Goal: Task Accomplishment & Management: Manage account settings

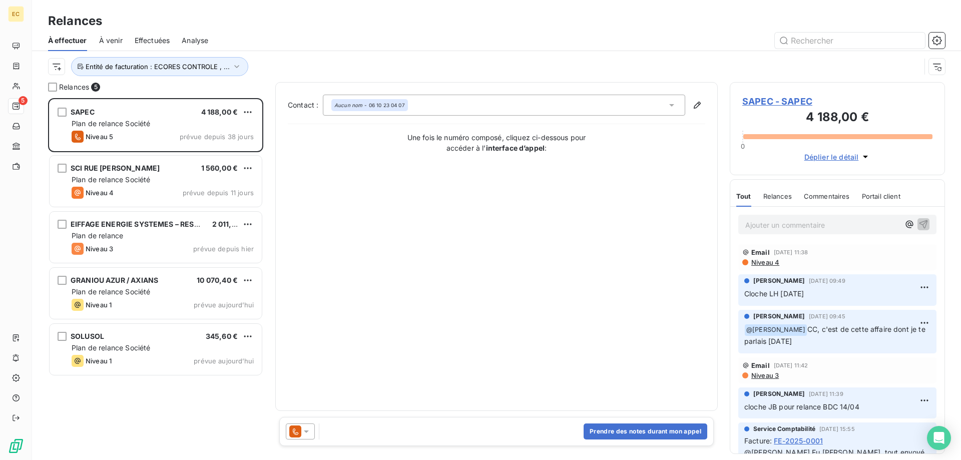
scroll to position [362, 215]
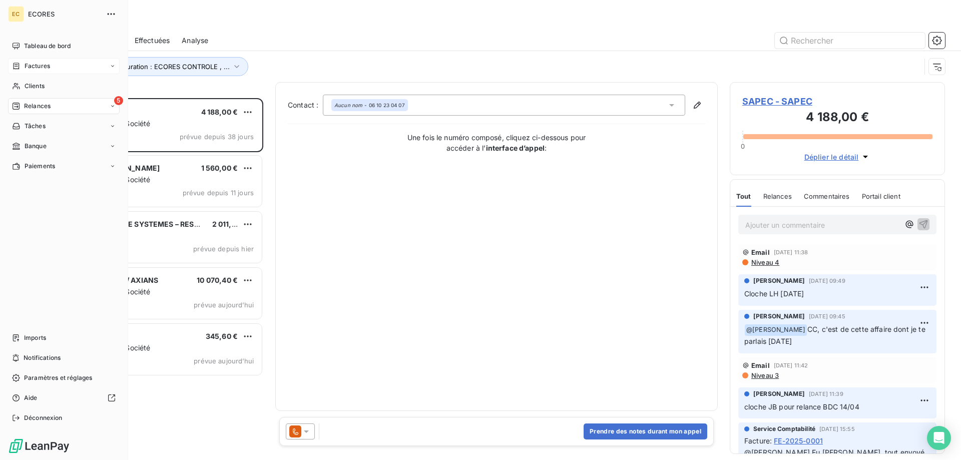
click at [56, 67] on div "Factures" at bounding box center [64, 66] width 112 height 16
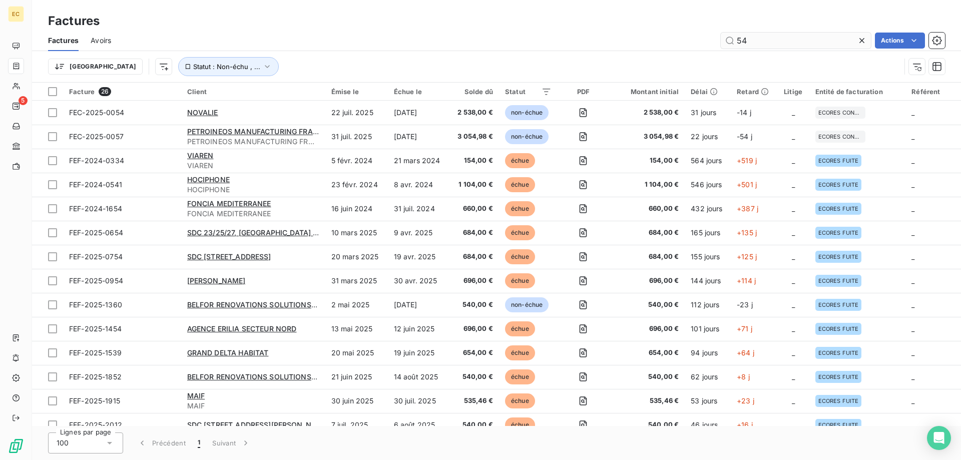
type input "5"
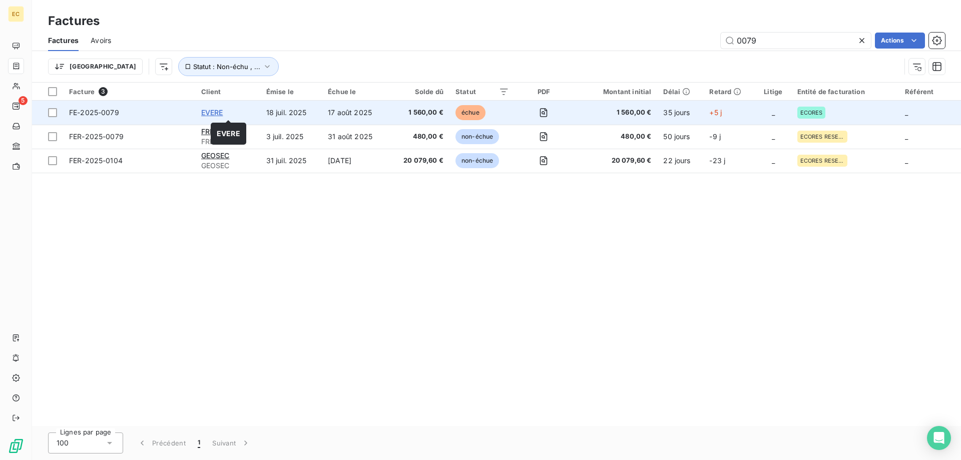
type input "0079"
click at [211, 115] on span "EVERE" at bounding box center [212, 112] width 22 height 9
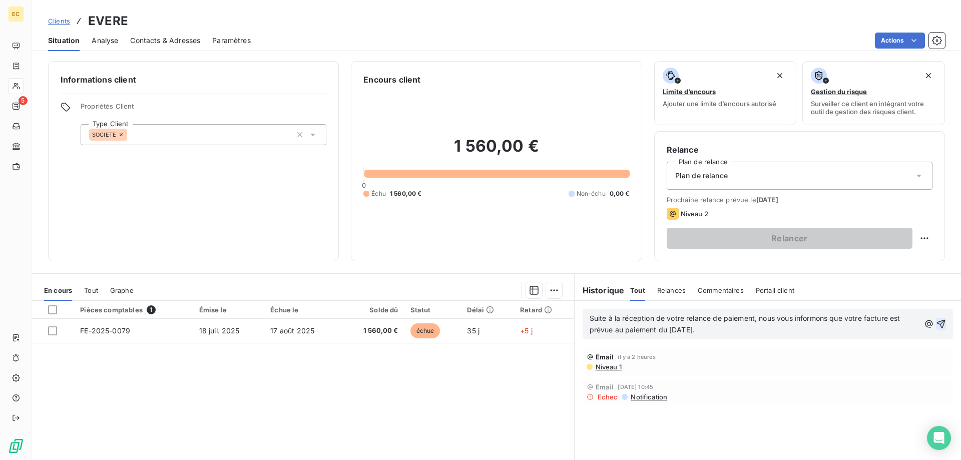
click at [942, 323] on icon "button" at bounding box center [941, 324] width 9 height 9
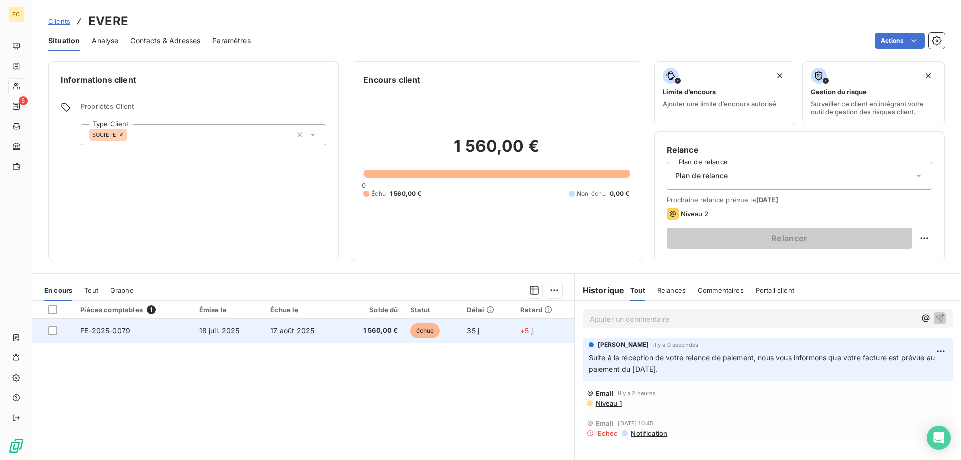
click at [135, 335] on td "FE-2025-0079" at bounding box center [133, 331] width 119 height 24
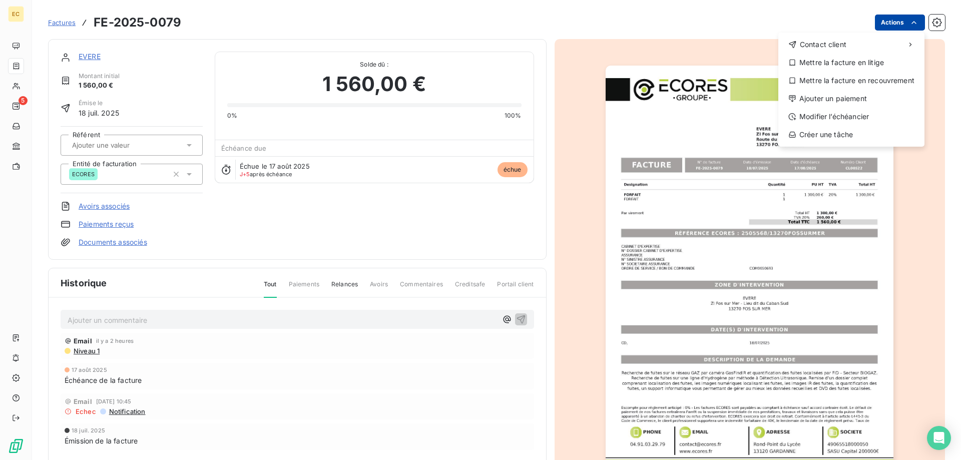
click at [883, 23] on html "EC 5 Factures FE-2025-0079 Actions Contact client Mettre la facture en litige M…" at bounding box center [480, 230] width 961 height 460
click at [867, 117] on div "Modifier l’échéancier" at bounding box center [851, 117] width 138 height 16
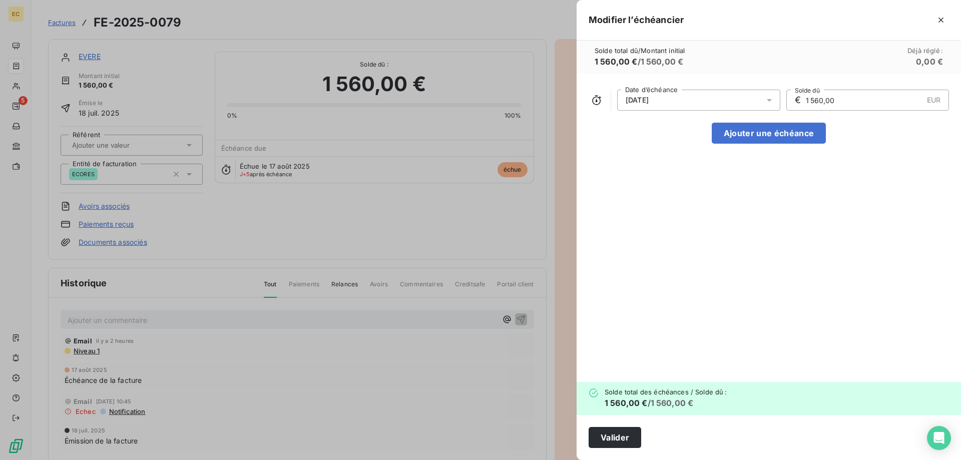
click at [766, 97] on icon at bounding box center [769, 100] width 10 height 10
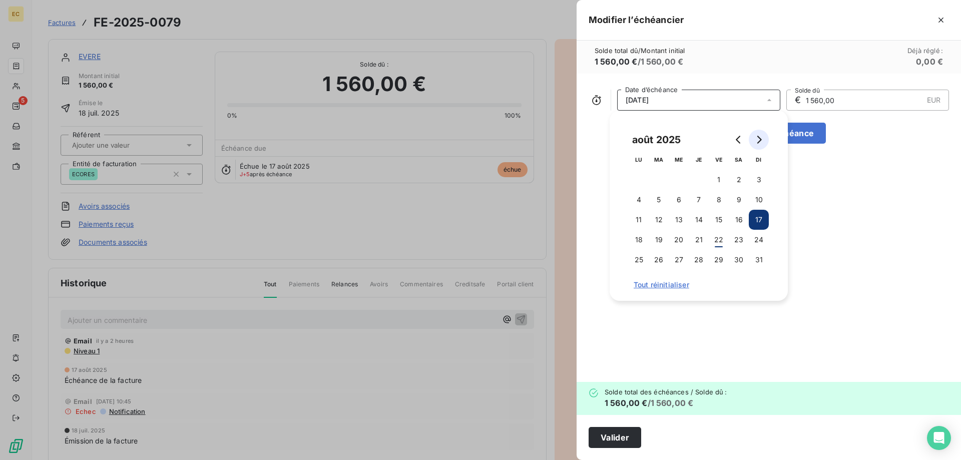
click at [753, 142] on button "Go to next month" at bounding box center [759, 140] width 20 height 20
click at [679, 200] on button "10" at bounding box center [679, 200] width 20 height 20
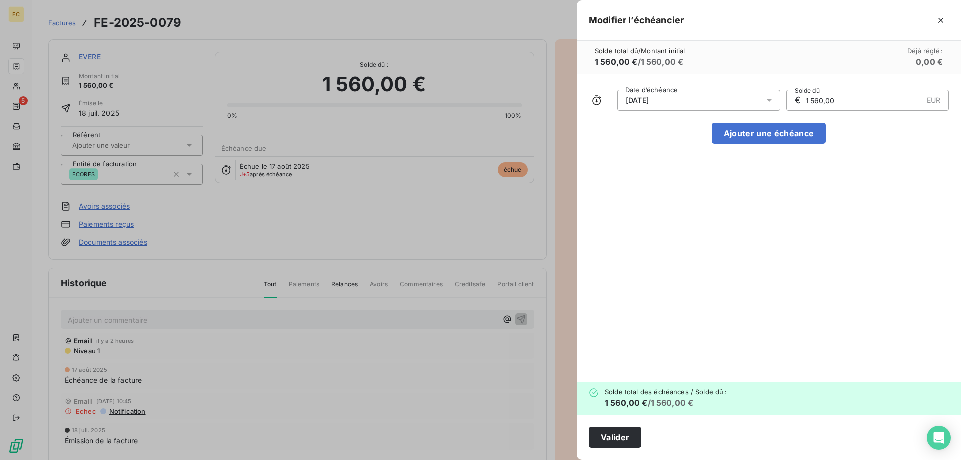
click at [606, 449] on div "Valider" at bounding box center [769, 437] width 384 height 45
click at [622, 439] on button "Valider" at bounding box center [615, 437] width 53 height 21
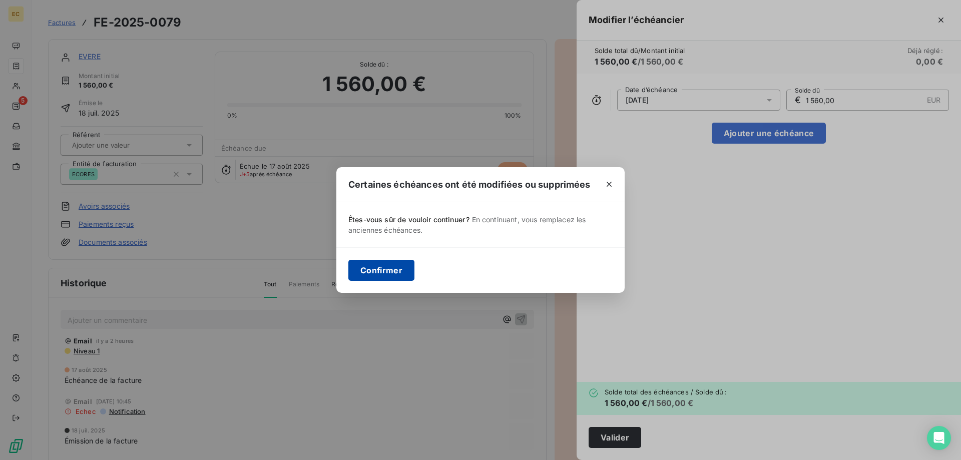
click at [366, 266] on button "Confirmer" at bounding box center [381, 270] width 66 height 21
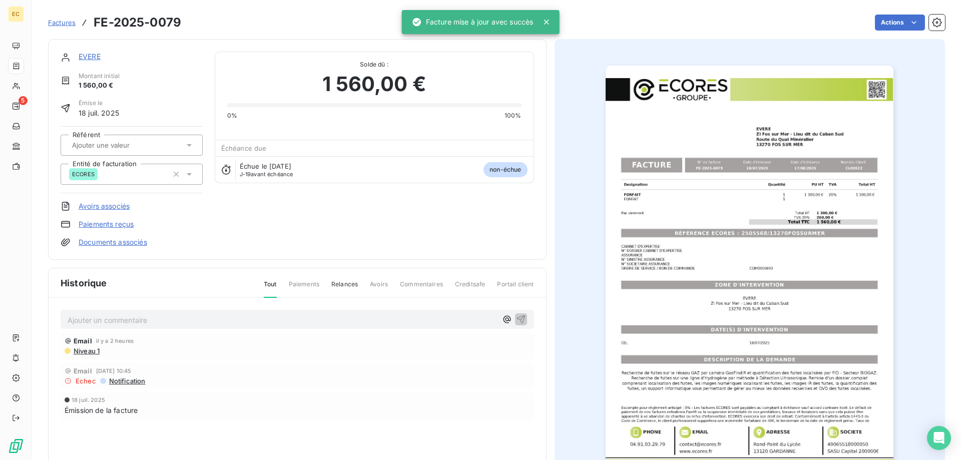
click at [91, 54] on link "EVERE" at bounding box center [90, 56] width 22 height 9
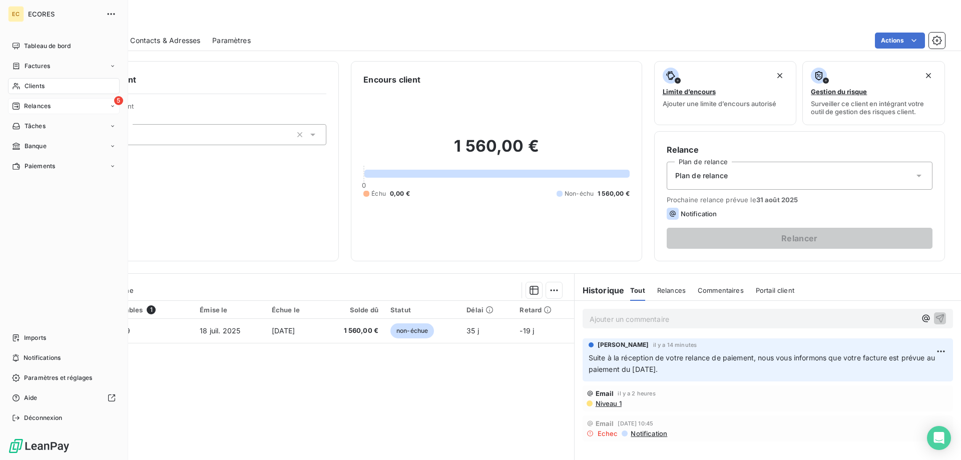
click at [42, 107] on span "Relances" at bounding box center [37, 106] width 27 height 9
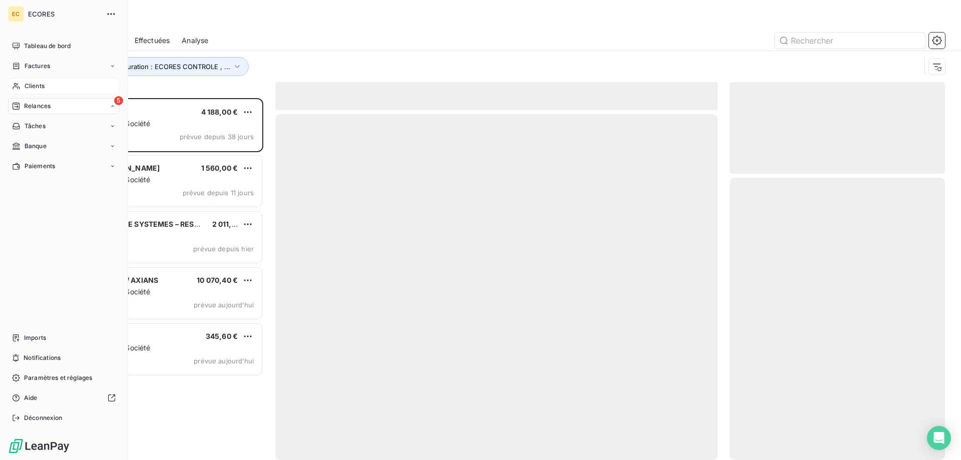
scroll to position [362, 215]
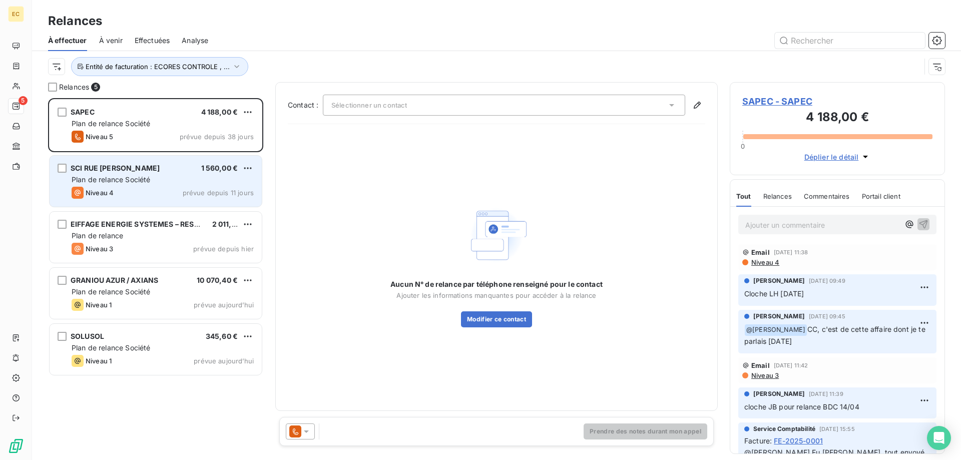
click at [122, 188] on div "Niveau 4 prévue depuis 11 jours" at bounding box center [163, 193] width 182 height 12
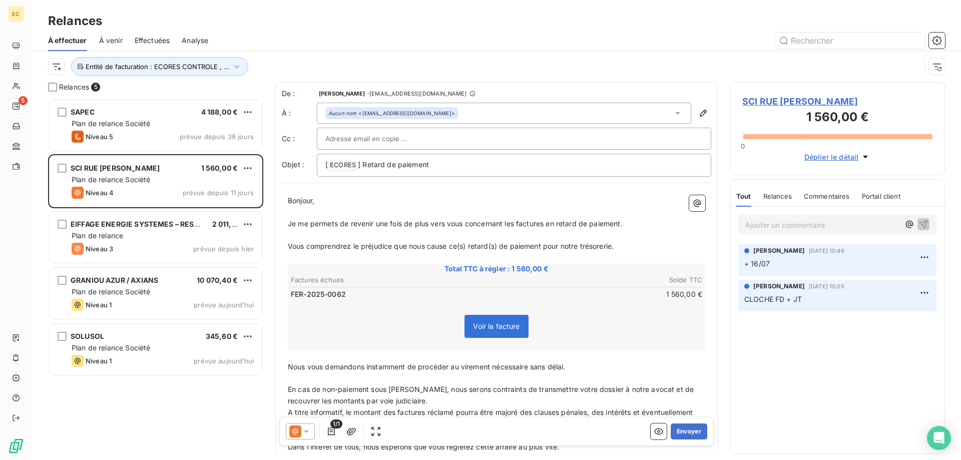
click at [797, 229] on p "Ajouter un commentaire ﻿" at bounding box center [822, 225] width 154 height 13
click at [924, 222] on icon "button" at bounding box center [924, 224] width 10 height 10
click at [781, 100] on span "SCI RUE [PERSON_NAME]" at bounding box center [837, 102] width 190 height 14
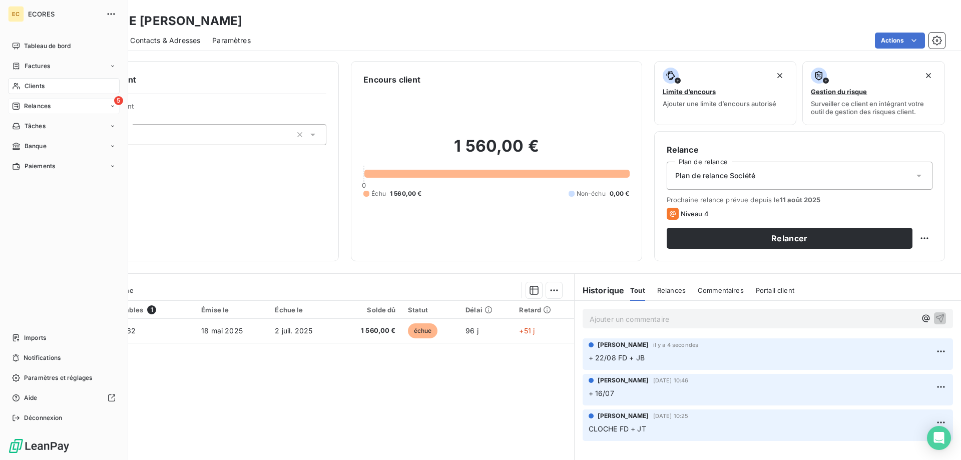
click at [46, 107] on span "Relances" at bounding box center [37, 106] width 27 height 9
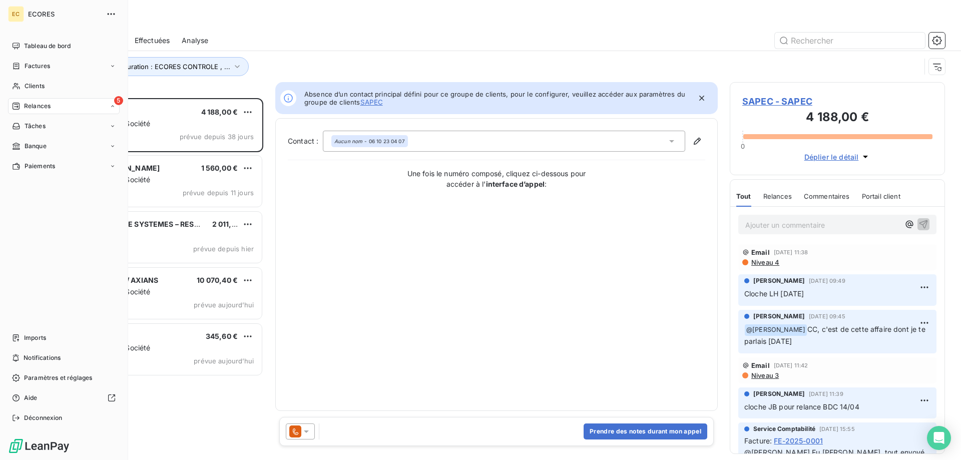
scroll to position [362, 215]
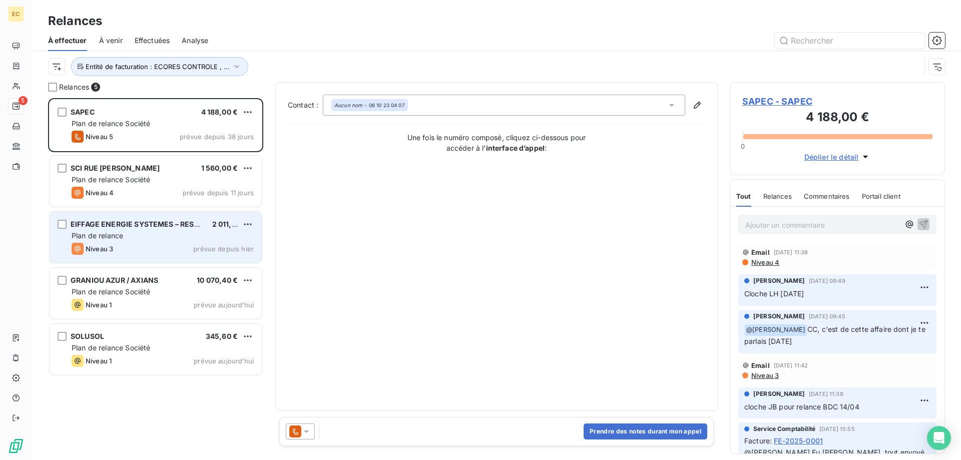
click at [133, 240] on div "Plan de relance" at bounding box center [163, 236] width 182 height 10
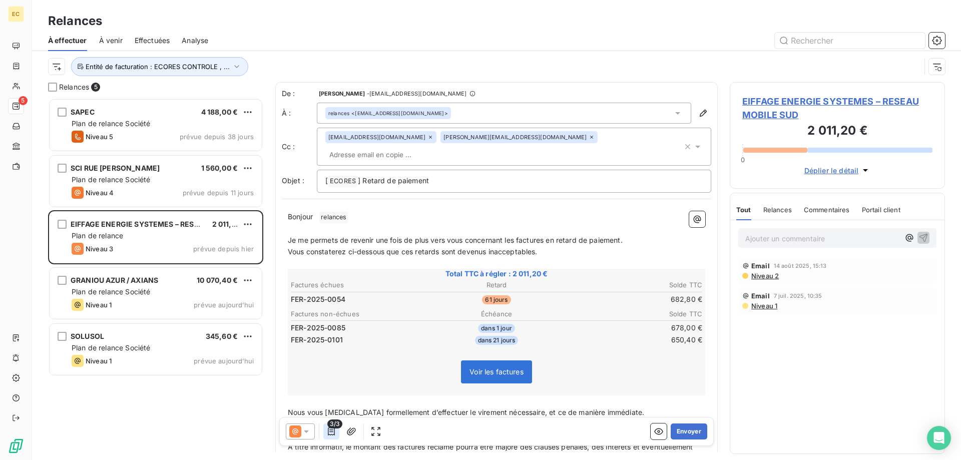
click at [330, 431] on icon "button" at bounding box center [331, 432] width 10 height 10
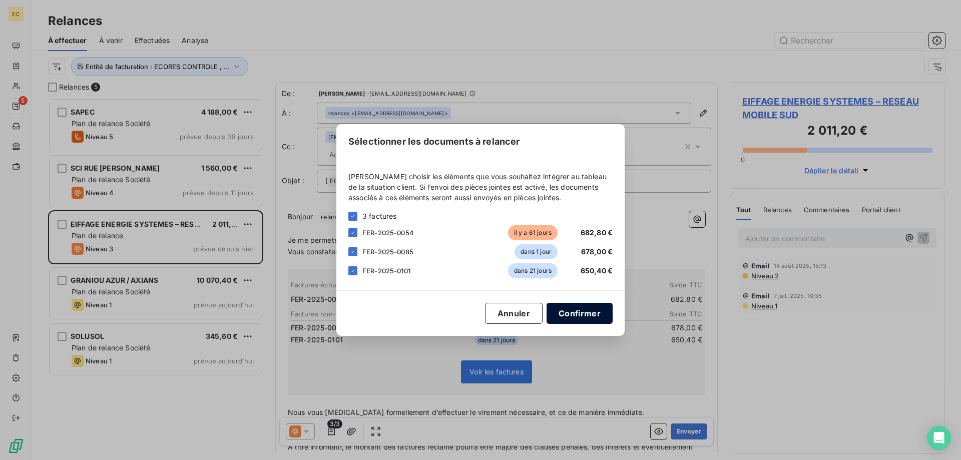
click at [584, 319] on button "Confirmer" at bounding box center [580, 313] width 66 height 21
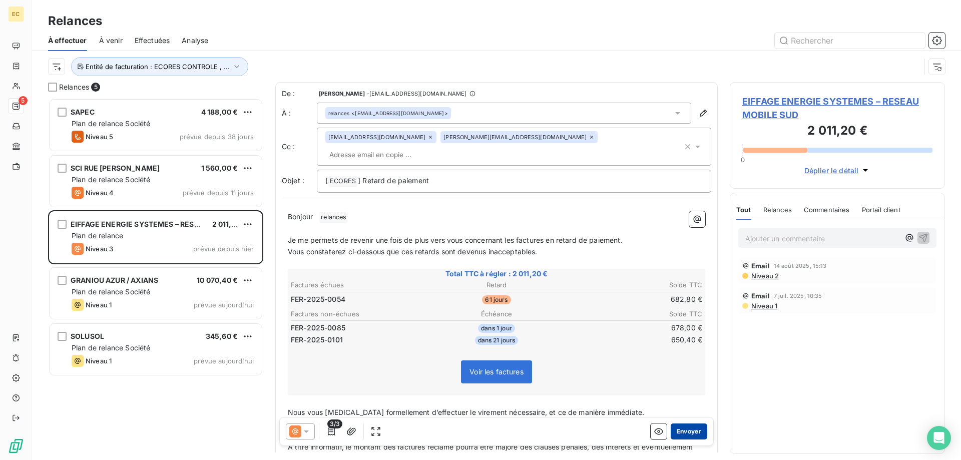
click at [691, 435] on button "Envoyer" at bounding box center [689, 432] width 37 height 16
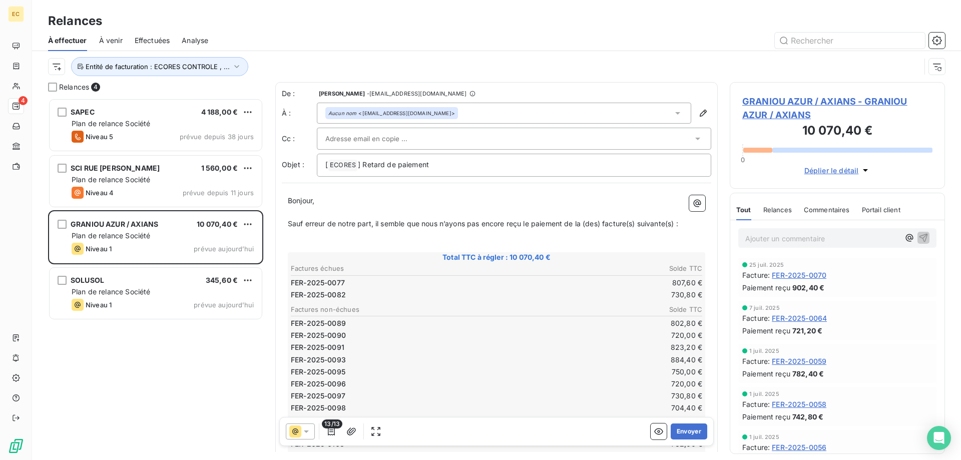
click at [774, 103] on span "GRANIOU AZUR / AXIANS - GRANIOU AZUR / AXIANS" at bounding box center [837, 108] width 190 height 27
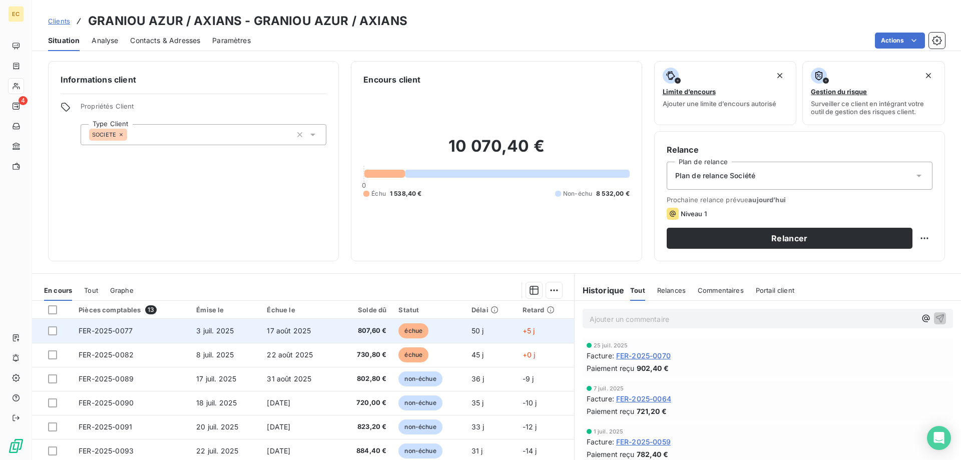
click at [126, 335] on span "FER-2025-0077" at bounding box center [106, 330] width 54 height 9
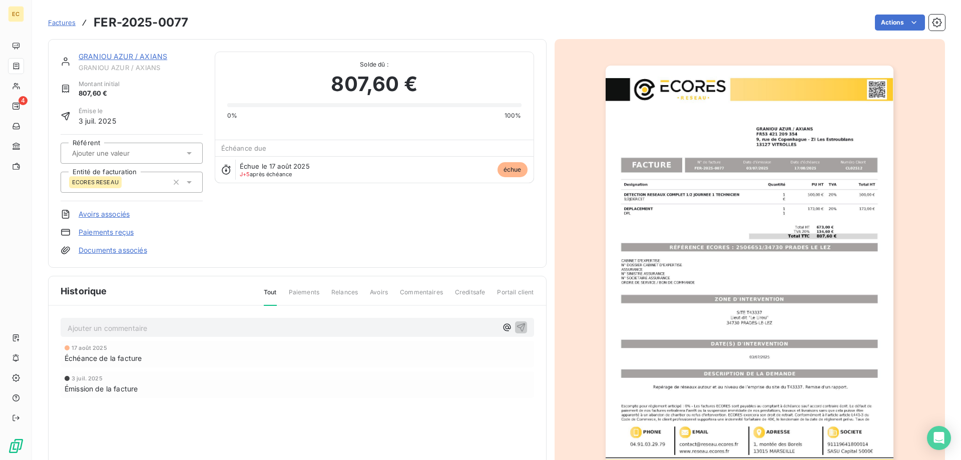
click at [122, 59] on link "GRANIOU AZUR / AXIANS" at bounding box center [123, 56] width 89 height 9
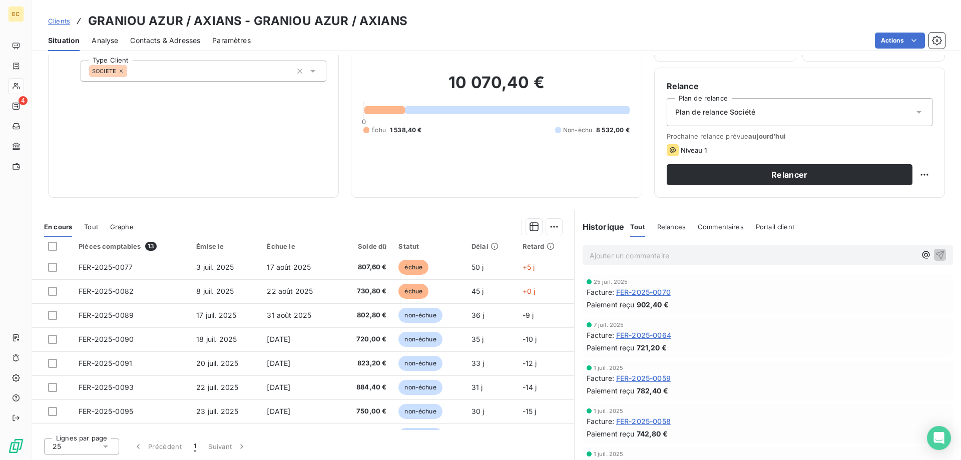
click at [56, 21] on span "Clients" at bounding box center [59, 21] width 22 height 8
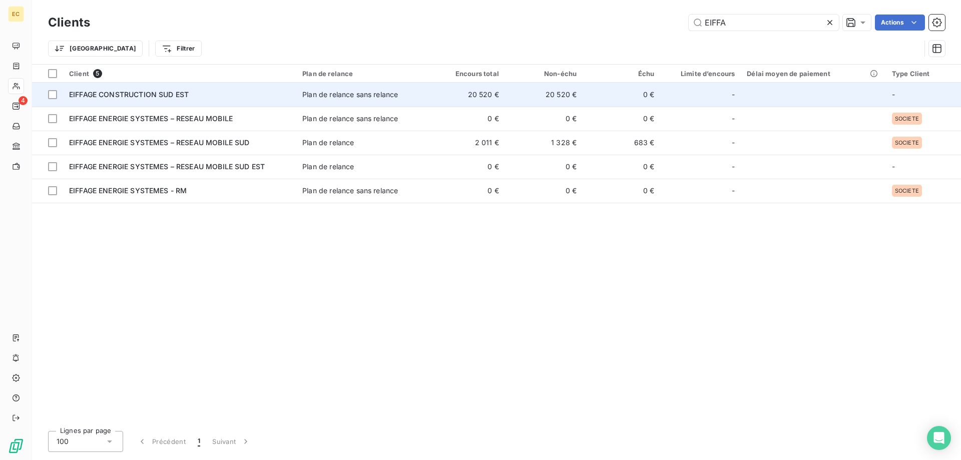
type input "EIFFA"
click at [162, 99] on span "EIFFAGE CONSTRUCTION SUD EST" at bounding box center [129, 94] width 120 height 9
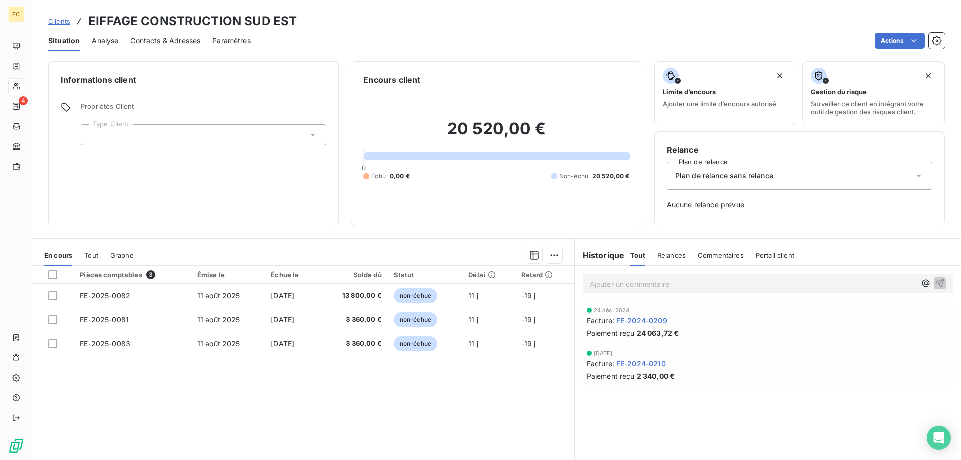
click at [63, 20] on span "Clients" at bounding box center [59, 21] width 22 height 8
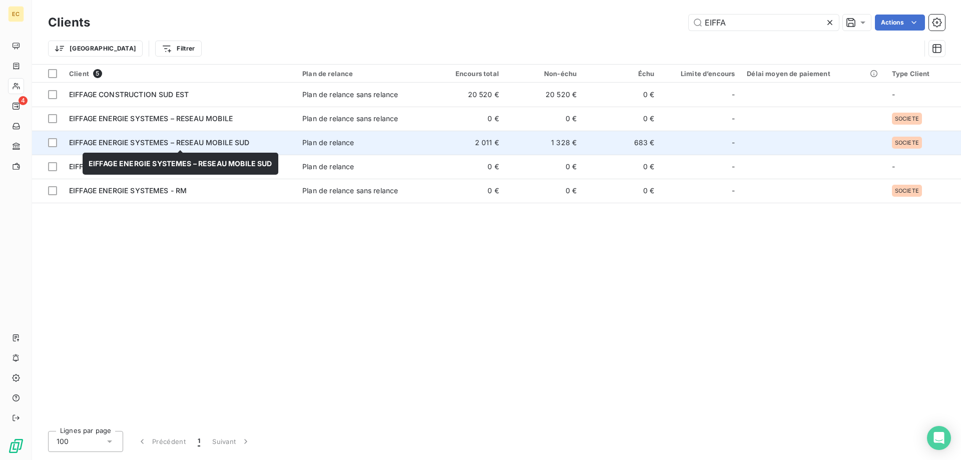
click at [163, 145] on span "EIFFAGE ENERGIE SYSTEMES – RESEAU MOBILE SUD" at bounding box center [159, 142] width 181 height 9
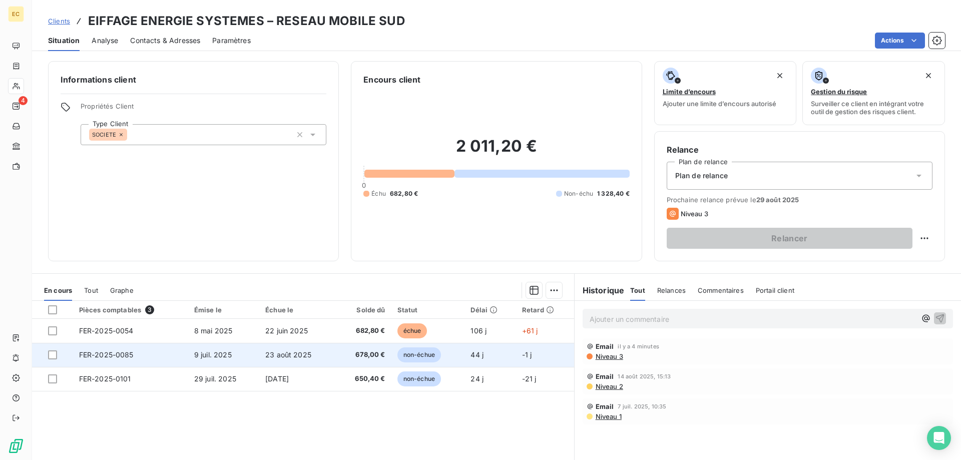
click at [144, 352] on td "FER-2025-0085" at bounding box center [130, 355] width 115 height 24
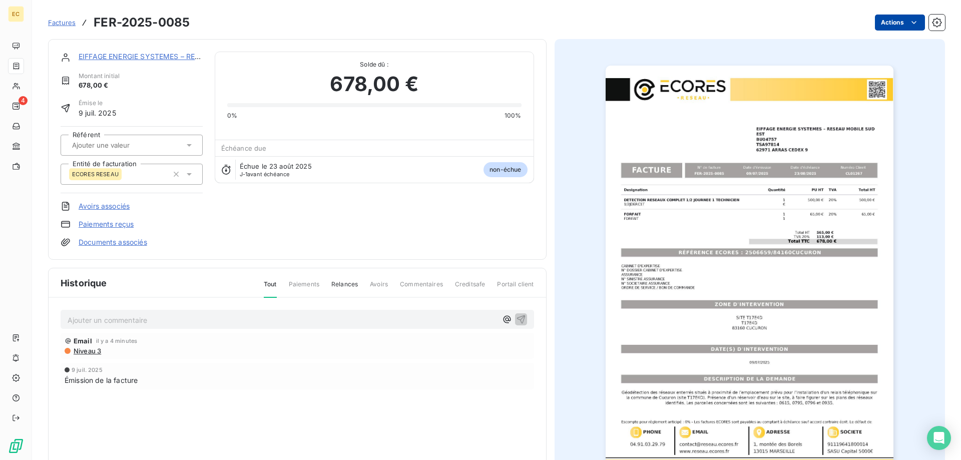
click at [883, 27] on html "EC 4 Factures FER-2025-0085 Actions EIFFAGE ENERGIE SYSTEMES – RESEAU MOBILE SU…" at bounding box center [480, 230] width 961 height 460
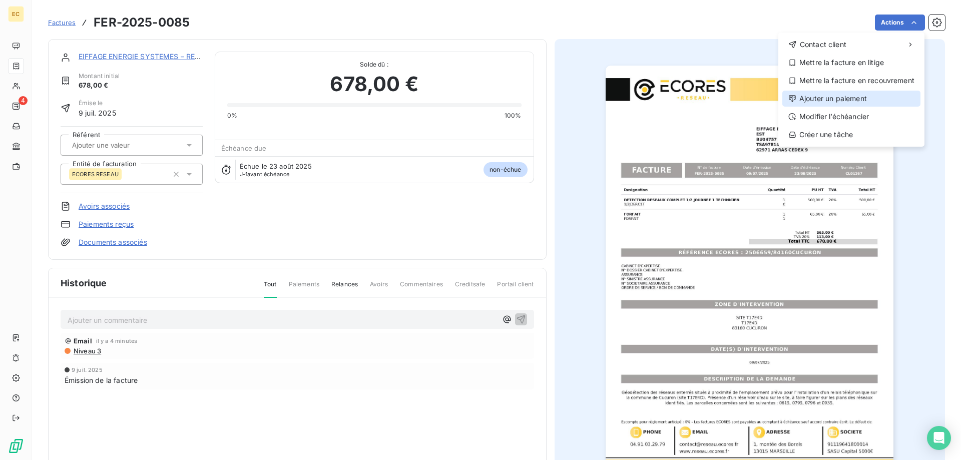
click at [858, 101] on div "Ajouter un paiement" at bounding box center [851, 99] width 138 height 16
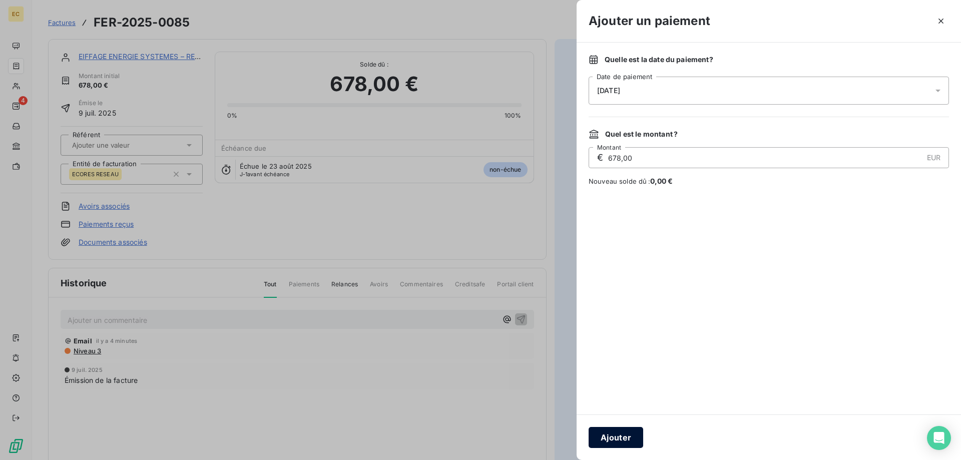
click at [620, 439] on button "Ajouter" at bounding box center [616, 437] width 55 height 21
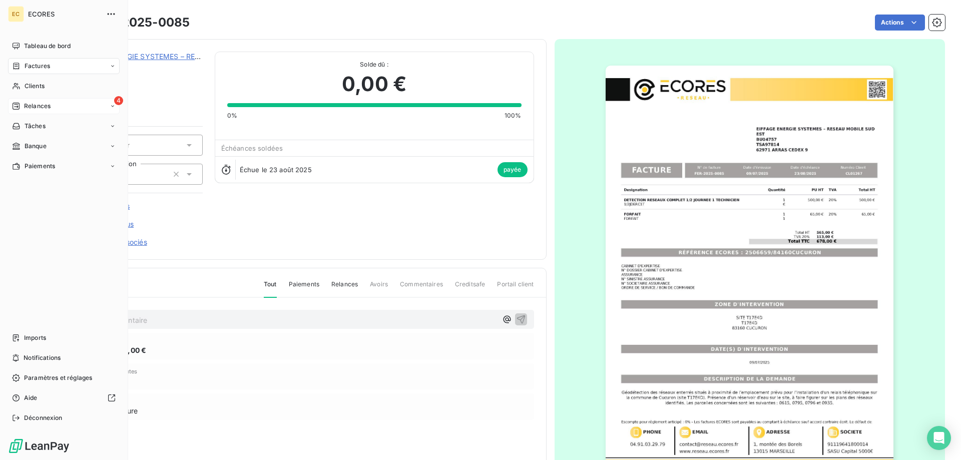
click at [33, 103] on span "Relances" at bounding box center [37, 106] width 27 height 9
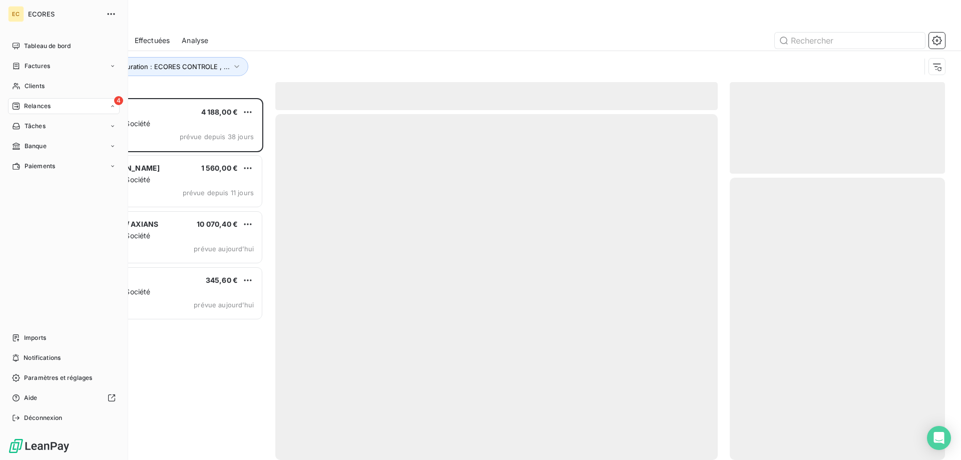
scroll to position [362, 215]
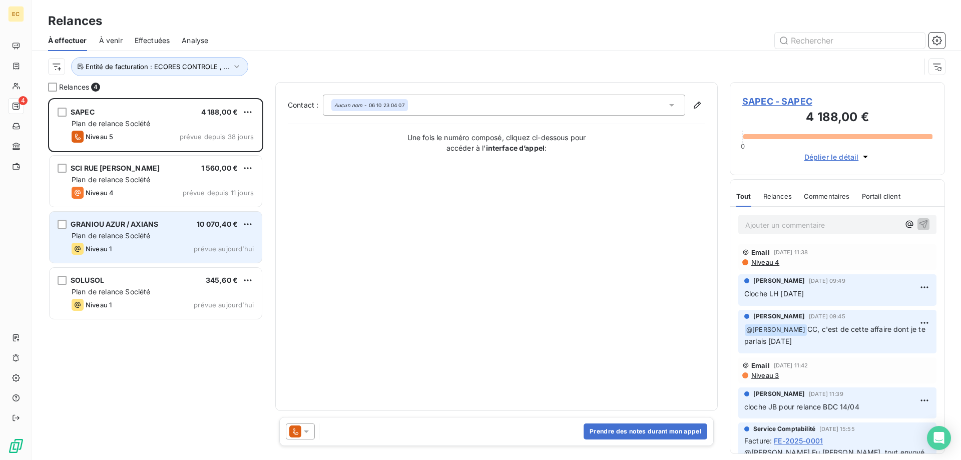
click at [140, 248] on div "Niveau 1 prévue aujourd’hui" at bounding box center [163, 249] width 182 height 12
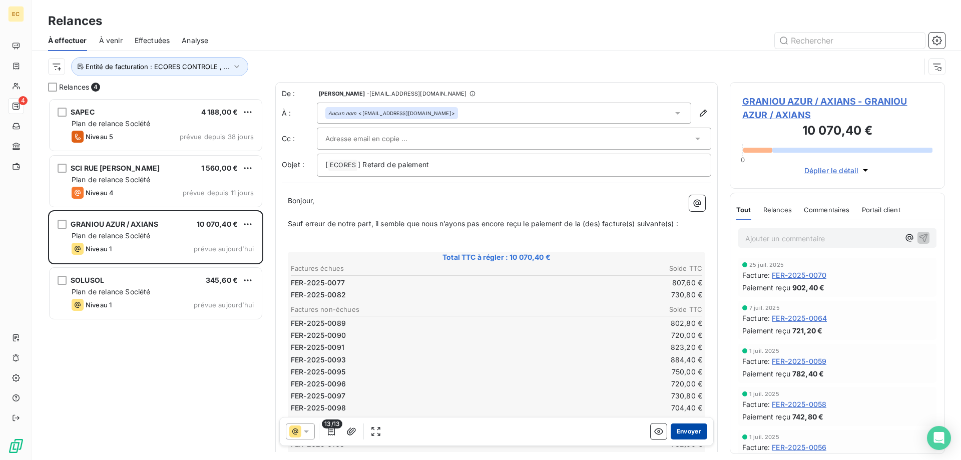
click at [691, 432] on button "Envoyer" at bounding box center [689, 432] width 37 height 16
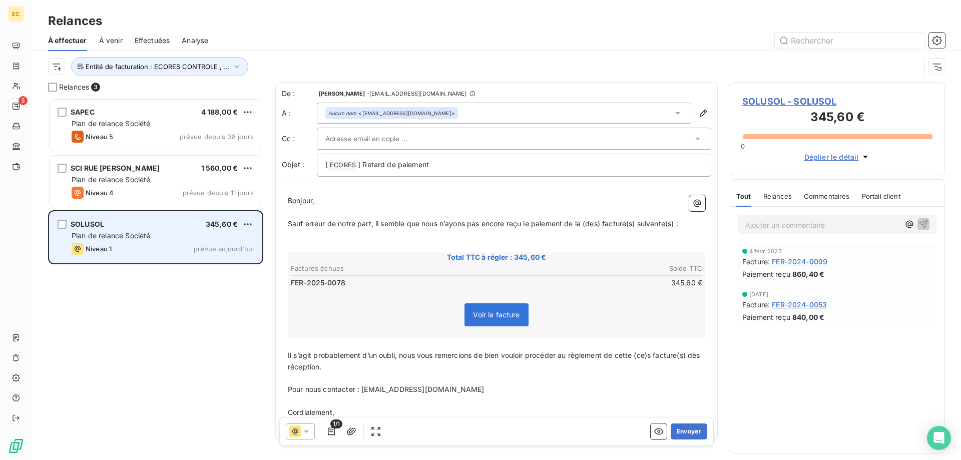
click at [138, 241] on div "SOLUSOL 345,60 € Plan de relance Société Niveau 1 prévue [DATE]" at bounding box center [156, 237] width 212 height 51
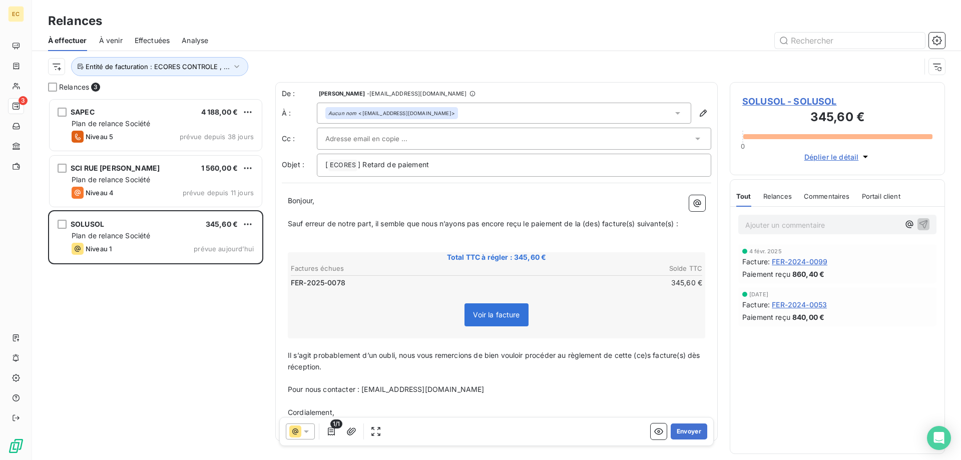
click at [777, 103] on span "SOLUSOL - SOLUSOL" at bounding box center [837, 102] width 190 height 14
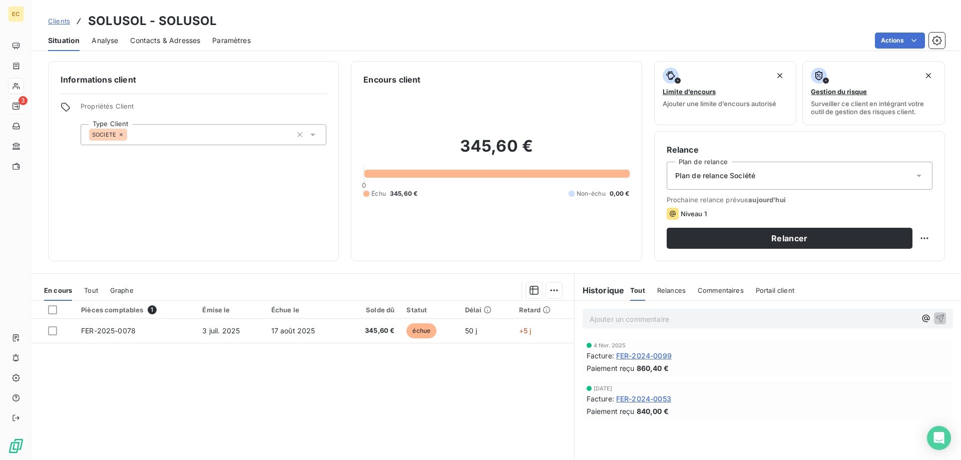
click at [666, 315] on p "Ajouter un commentaire ﻿" at bounding box center [753, 319] width 326 height 13
click at [939, 316] on icon "button" at bounding box center [940, 318] width 9 height 9
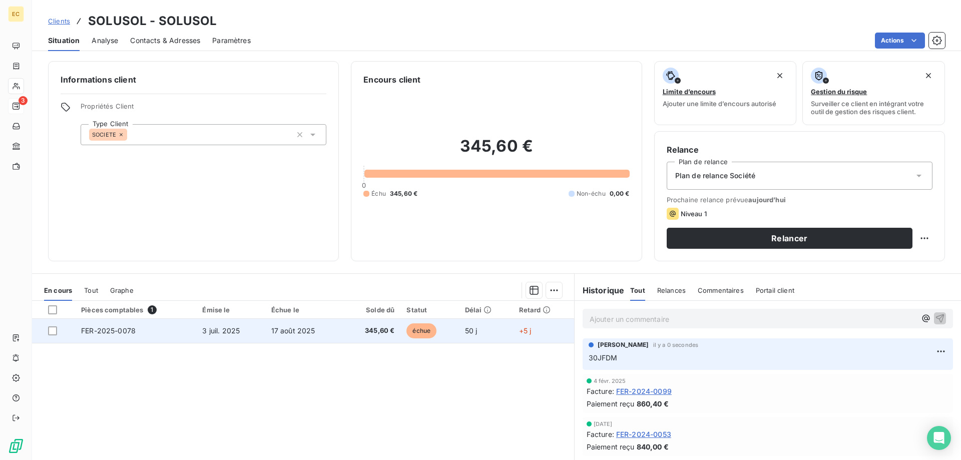
click at [257, 332] on td "3 juil. 2025" at bounding box center [230, 331] width 69 height 24
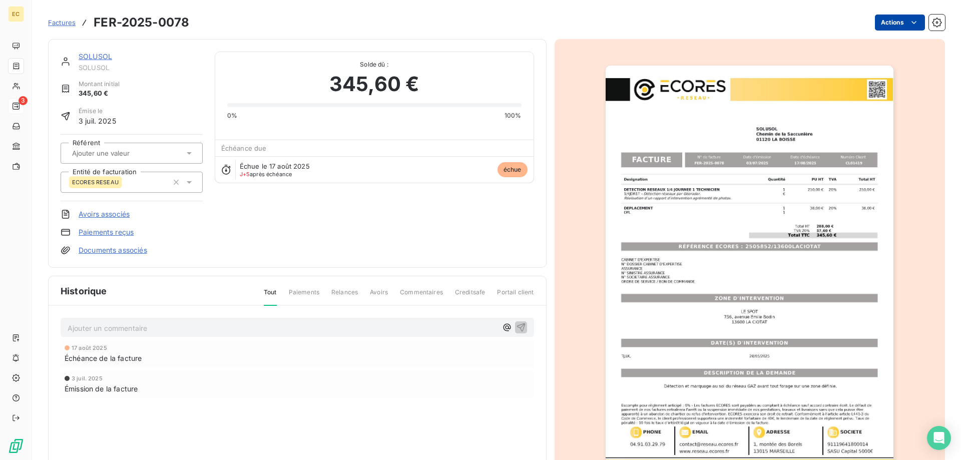
click at [909, 21] on html "EC 3 Factures FER-2025-0078 Actions SOLUSOL SOLUSOL Montant initial 345,60 € Ém…" at bounding box center [480, 230] width 961 height 460
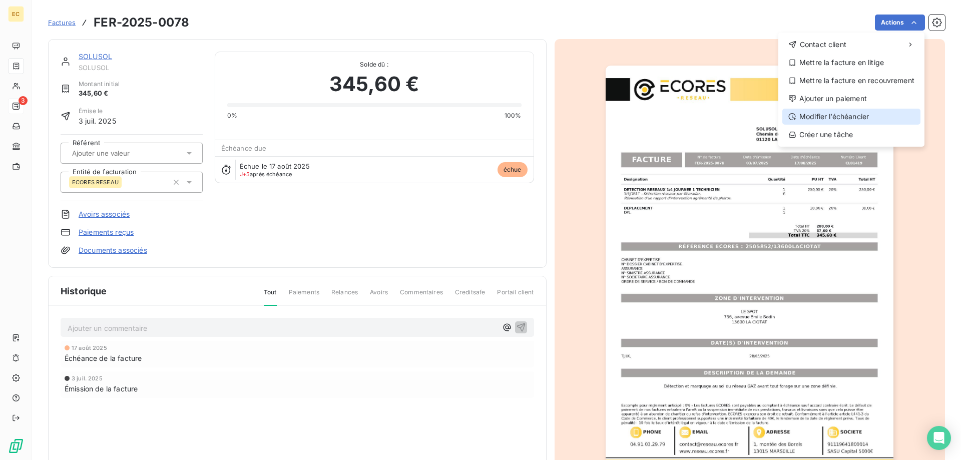
click at [857, 114] on div "Modifier l’échéancier" at bounding box center [851, 117] width 138 height 16
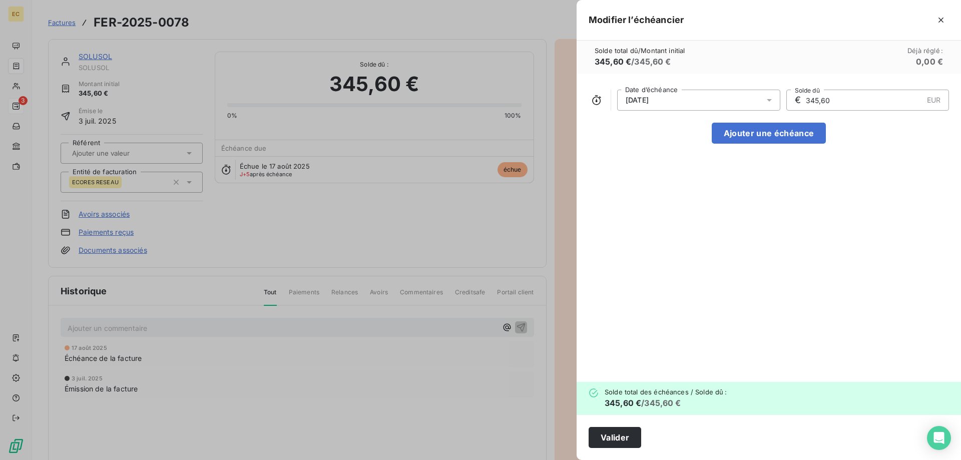
click at [701, 106] on div "[DATE]" at bounding box center [698, 100] width 163 height 21
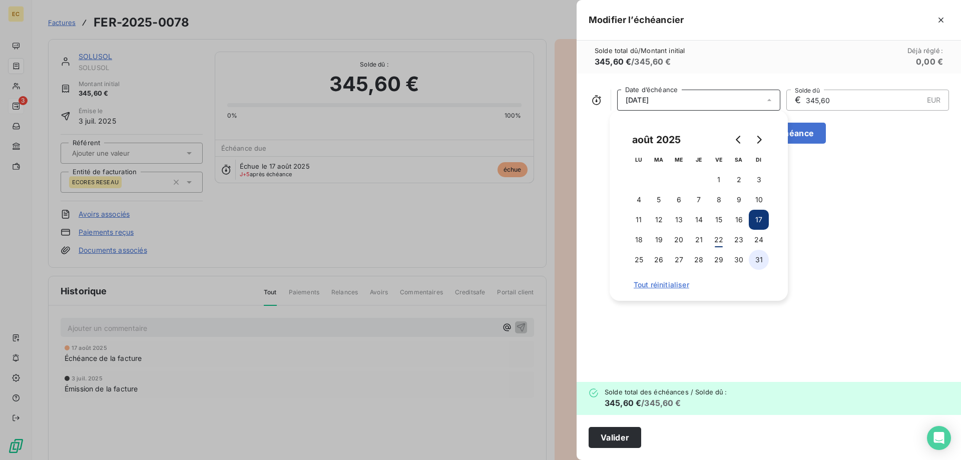
click at [758, 258] on button "31" at bounding box center [759, 260] width 20 height 20
click at [626, 437] on button "Valider" at bounding box center [615, 437] width 53 height 21
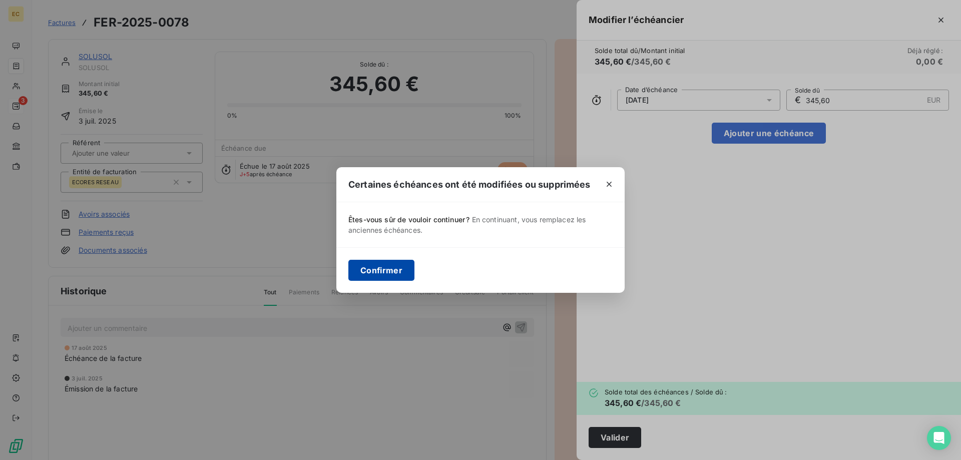
click at [381, 265] on button "Confirmer" at bounding box center [381, 270] width 66 height 21
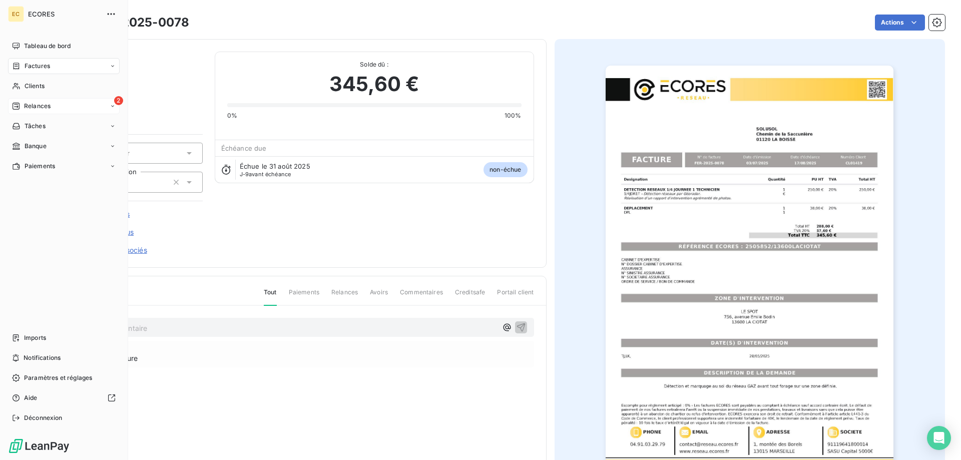
click at [27, 107] on span "Relances" at bounding box center [37, 106] width 27 height 9
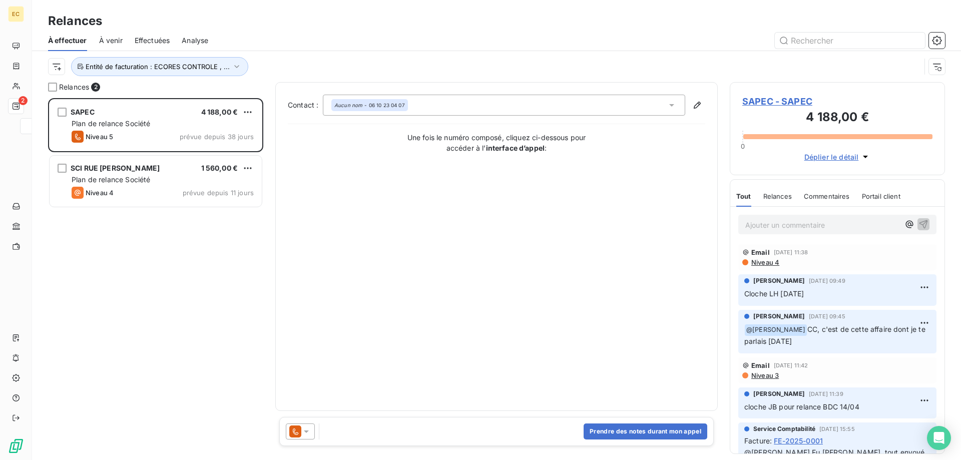
scroll to position [362, 215]
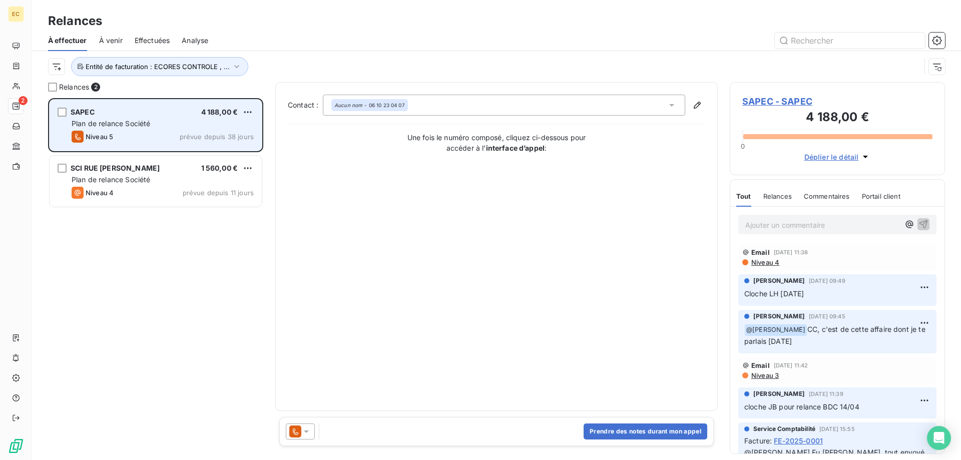
click at [148, 134] on div "Niveau 5 prévue depuis 38 jours" at bounding box center [163, 137] width 182 height 12
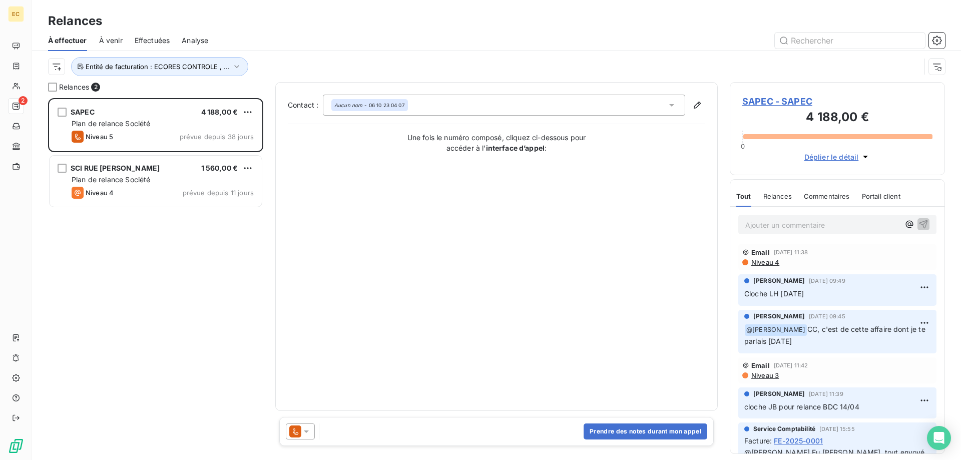
click at [785, 225] on p "Ajouter un commentaire ﻿" at bounding box center [822, 225] width 154 height 13
click at [910, 227] on icon "button" at bounding box center [910, 224] width 10 height 10
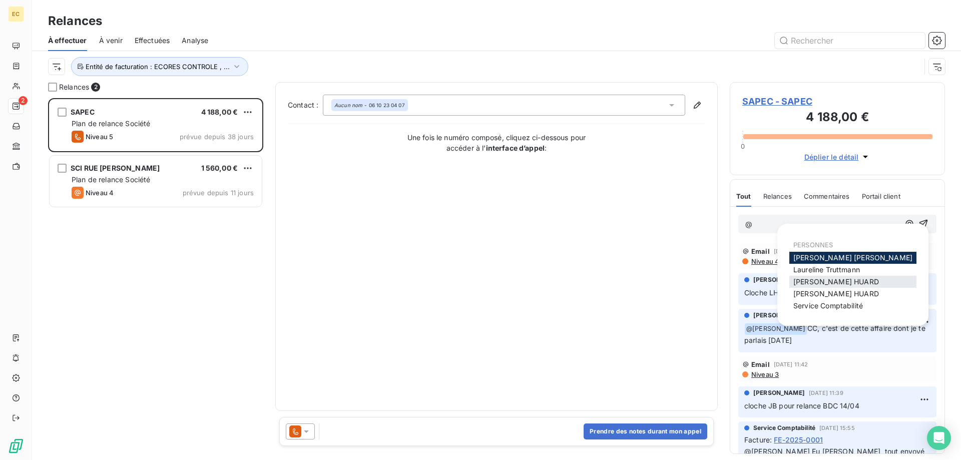
click at [859, 280] on div "[PERSON_NAME]" at bounding box center [852, 282] width 127 height 12
click at [832, 281] on span "[PERSON_NAME]" at bounding box center [836, 281] width 86 height 9
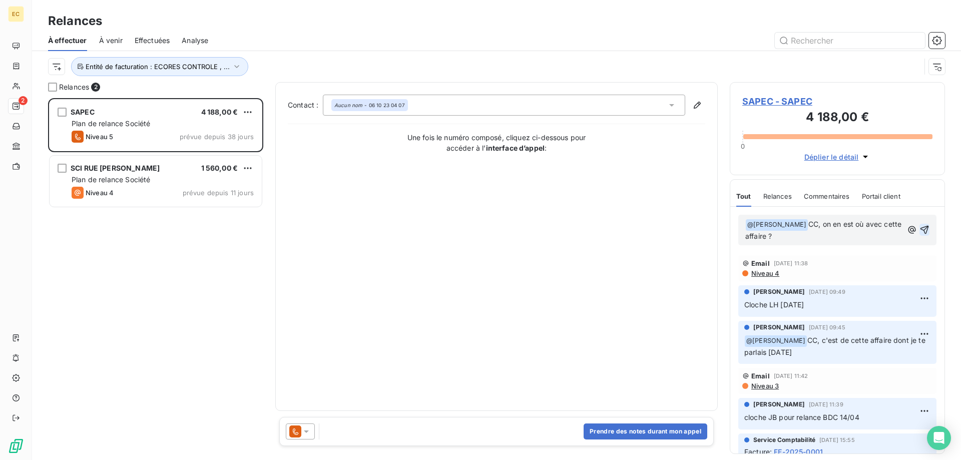
click at [927, 227] on icon "button" at bounding box center [924, 230] width 9 height 9
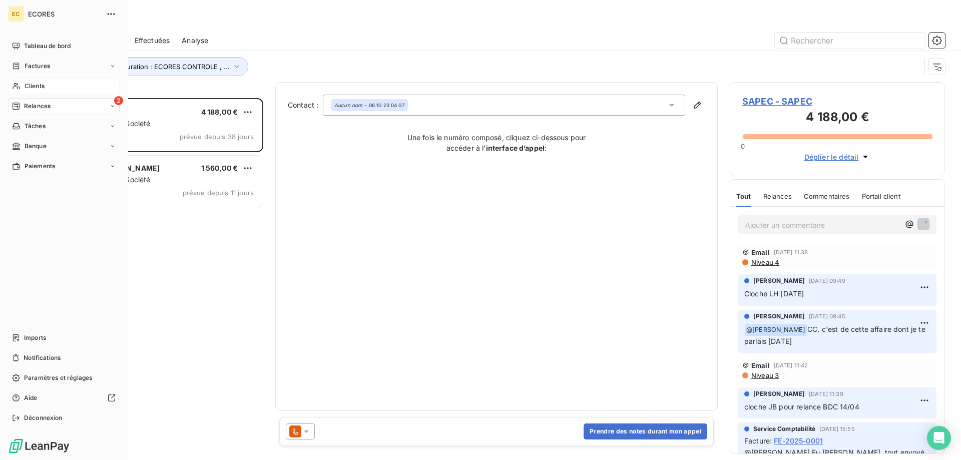
click at [36, 86] on span "Clients" at bounding box center [35, 86] width 20 height 9
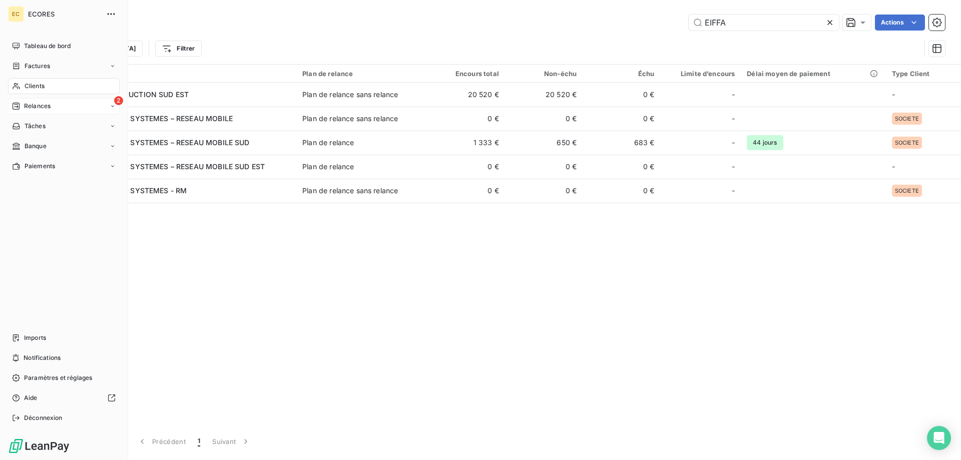
click at [40, 95] on nav "Tableau de bord Factures Clients 2 Relances Tâches Banque Paiements" at bounding box center [64, 106] width 112 height 136
click at [37, 109] on span "Relances" at bounding box center [37, 106] width 27 height 9
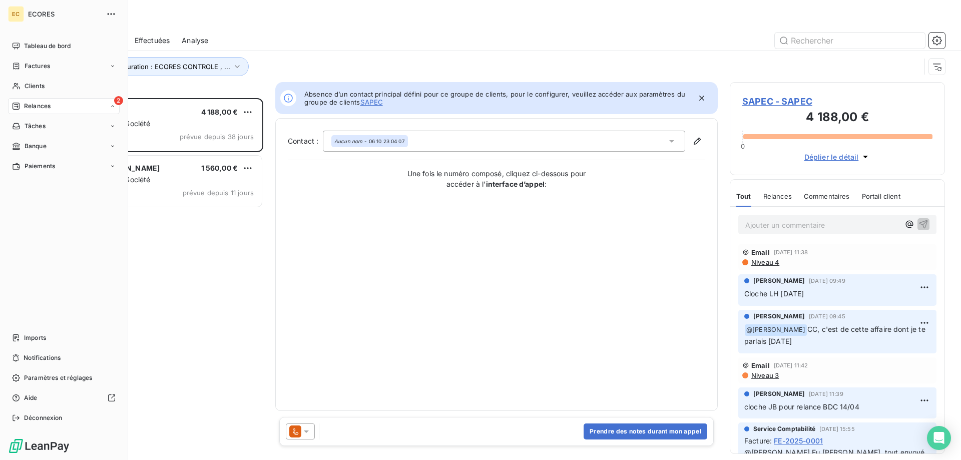
scroll to position [362, 215]
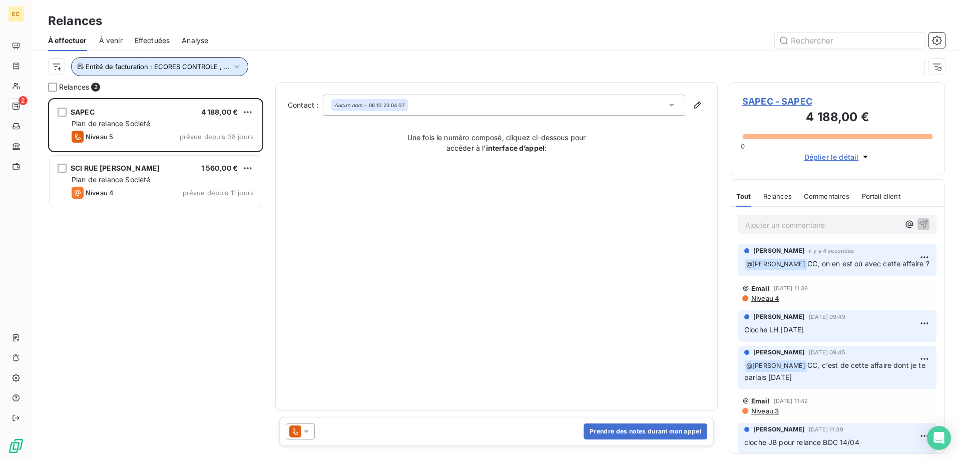
click at [232, 69] on icon "button" at bounding box center [237, 67] width 10 height 10
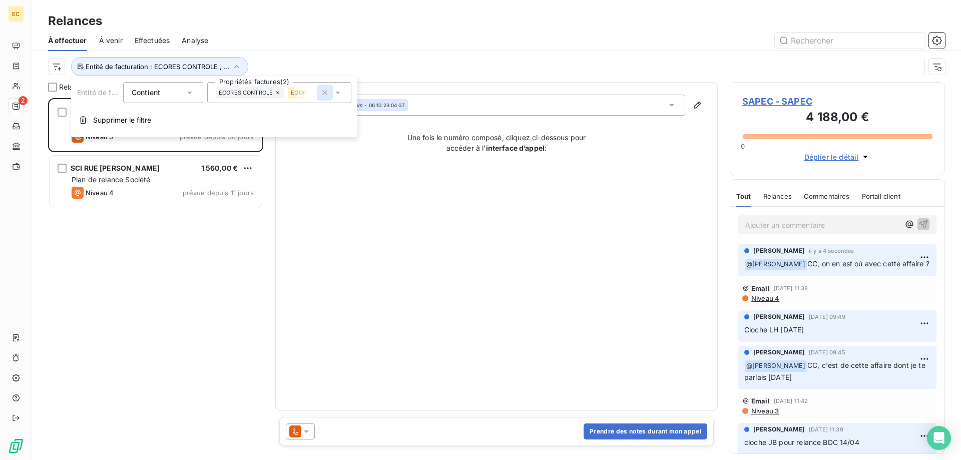
click at [325, 89] on icon "button" at bounding box center [325, 93] width 10 height 10
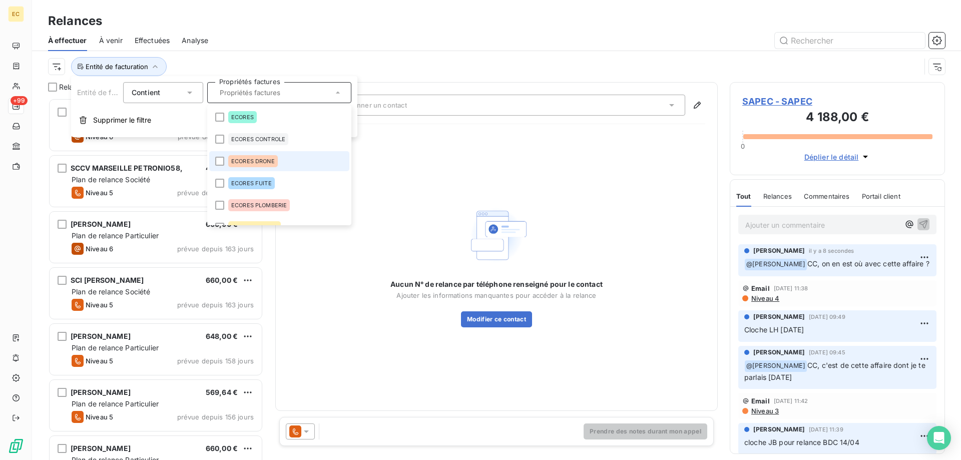
click at [256, 159] on span "ECORES DRONE" at bounding box center [253, 161] width 44 height 6
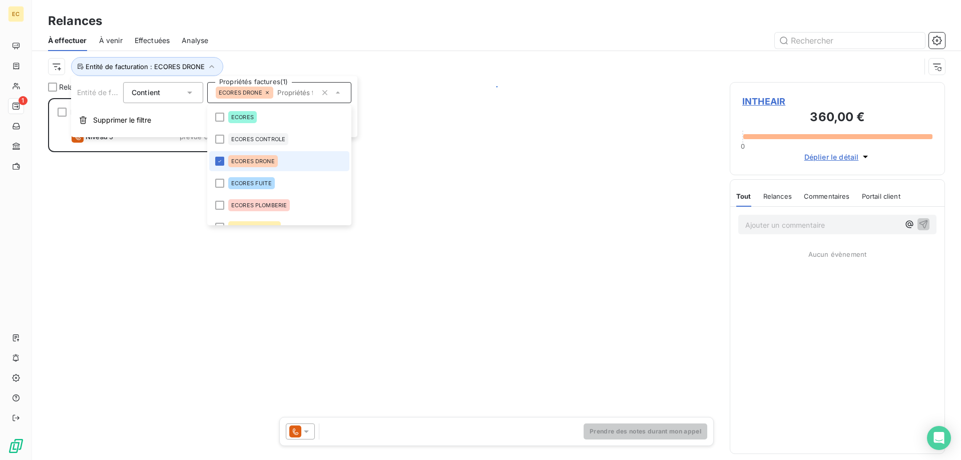
scroll to position [362, 215]
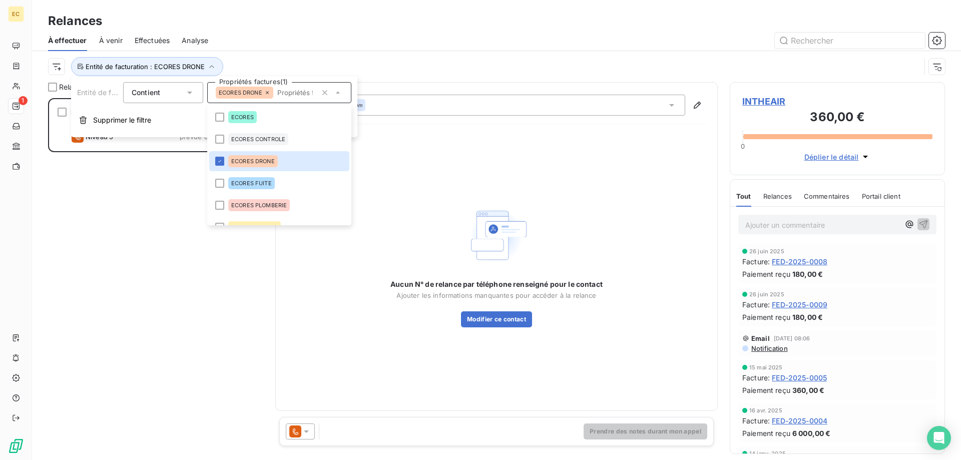
click at [114, 273] on div "INTHEAIR 360,00 € Plan de relance Société Niveau 5 prévue depuis 53 jours" at bounding box center [155, 279] width 215 height 362
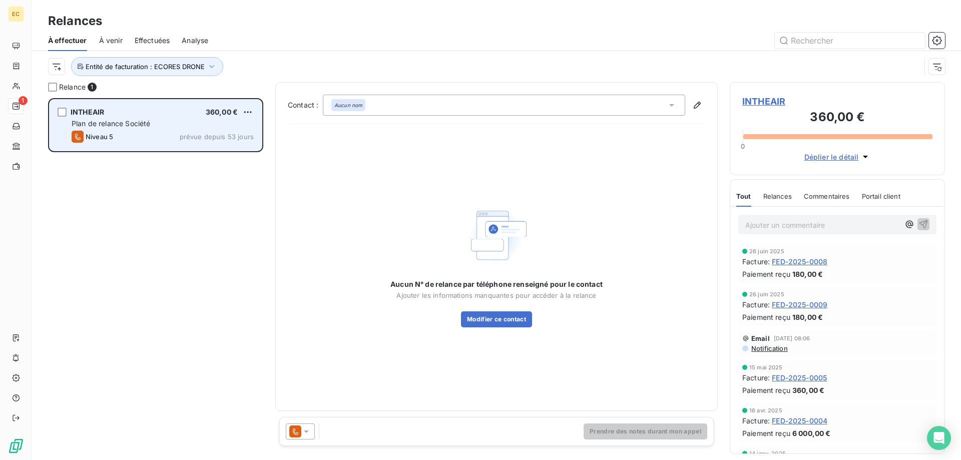
click at [125, 135] on div "Niveau 5 prévue depuis 53 jours" at bounding box center [163, 137] width 182 height 12
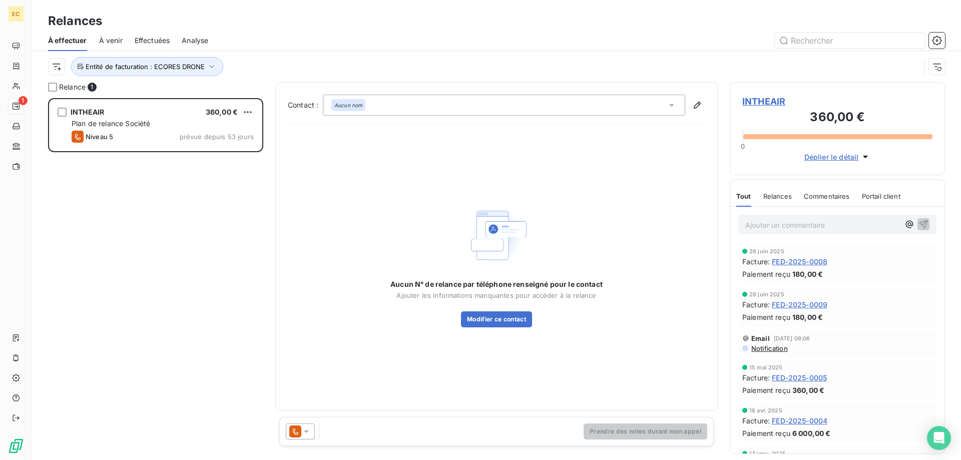
click at [770, 100] on span "INTHEAIR" at bounding box center [837, 102] width 190 height 14
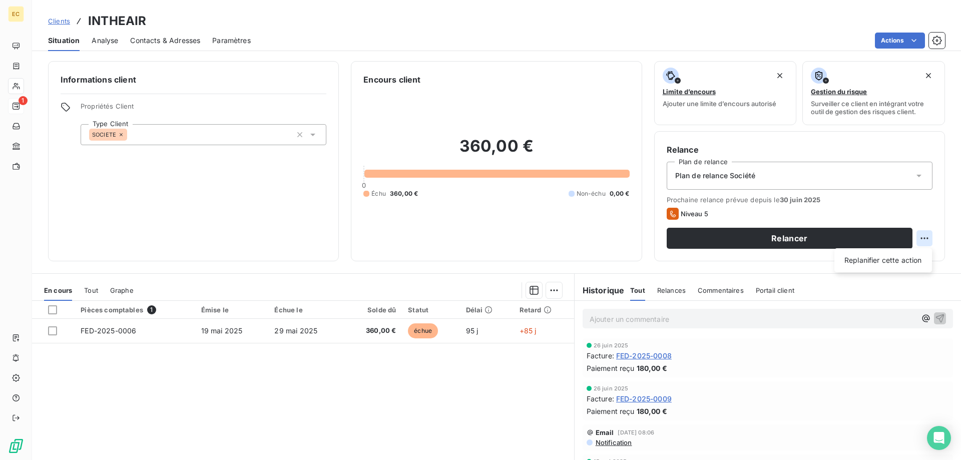
click at [921, 236] on html "EC 1 Clients INTHEAIR Situation Analyse Contacts & Adresses Paramètres Actions …" at bounding box center [480, 230] width 961 height 460
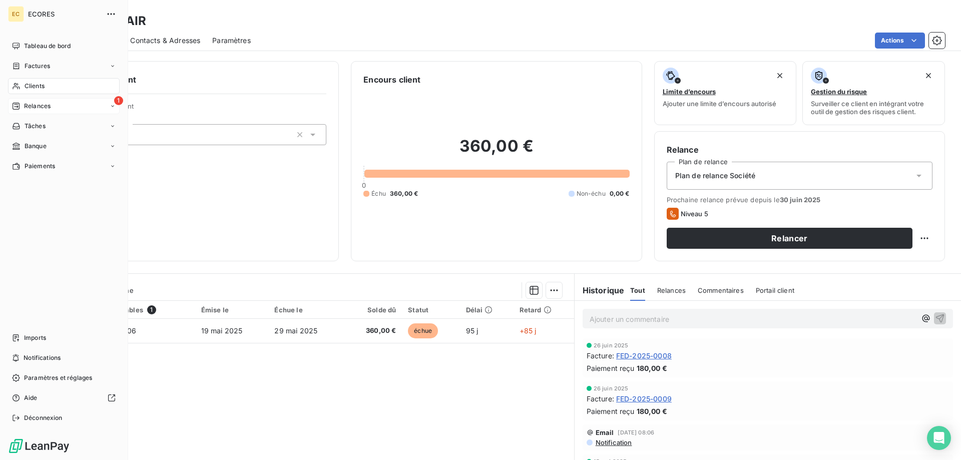
click at [49, 108] on span "Relances" at bounding box center [37, 106] width 27 height 9
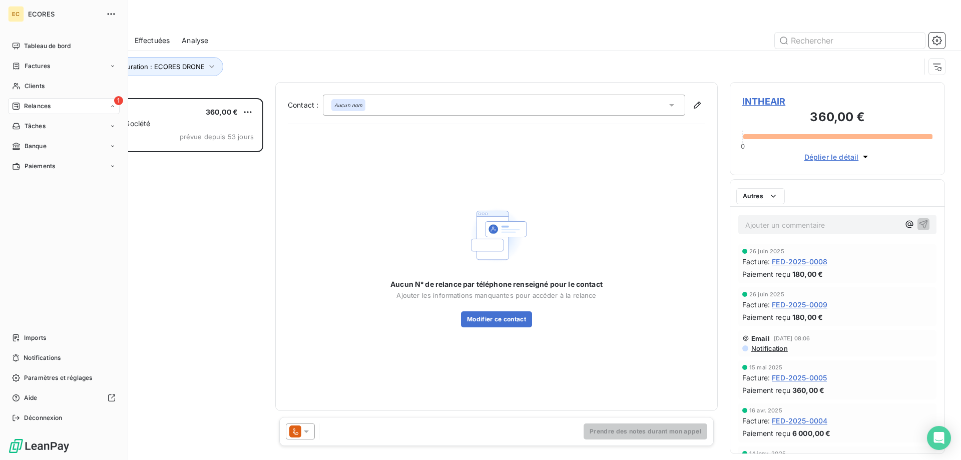
scroll to position [362, 215]
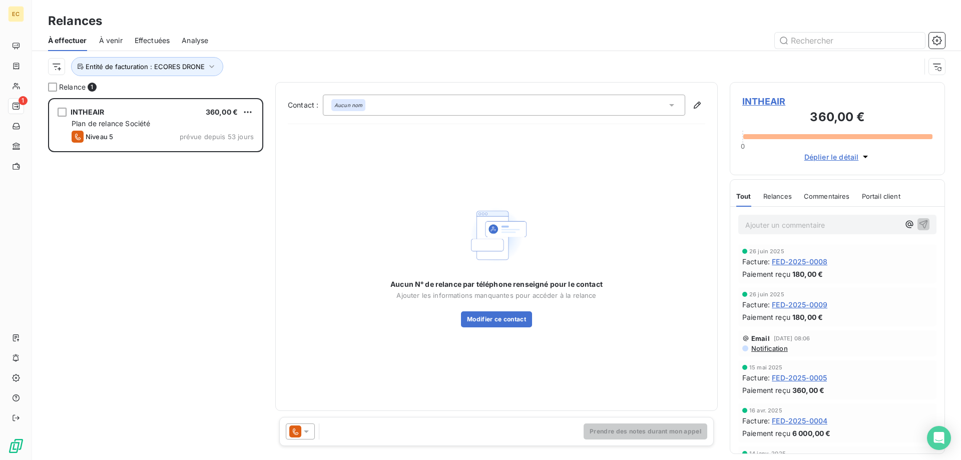
click at [306, 432] on icon at bounding box center [306, 432] width 5 height 3
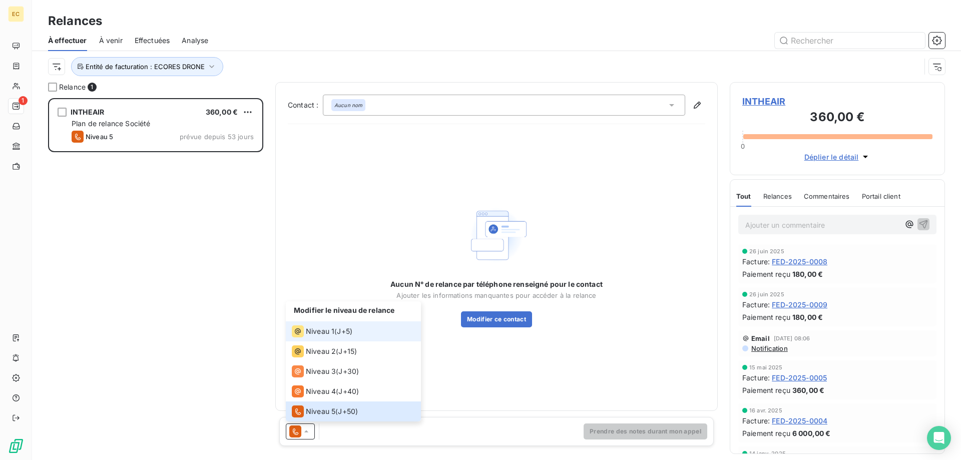
click at [323, 324] on li "Niveau 1 ( J+5 )" at bounding box center [353, 331] width 135 height 20
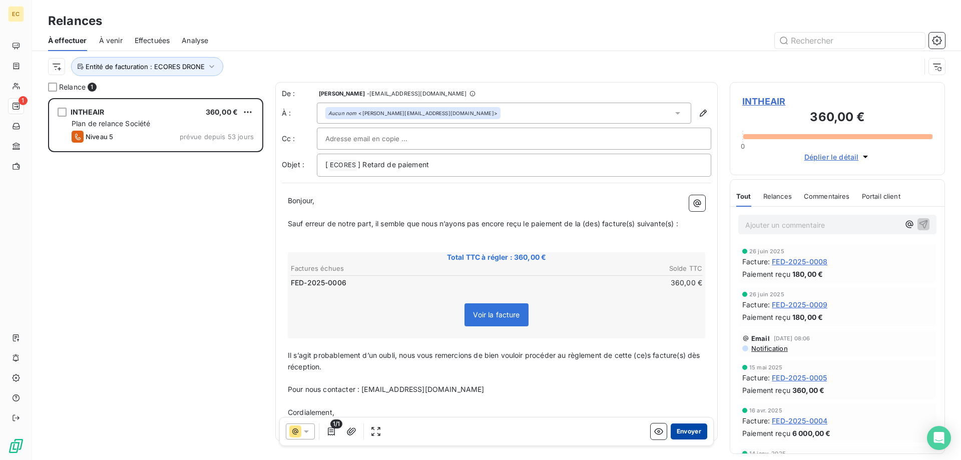
click at [692, 435] on button "Envoyer" at bounding box center [689, 432] width 37 height 16
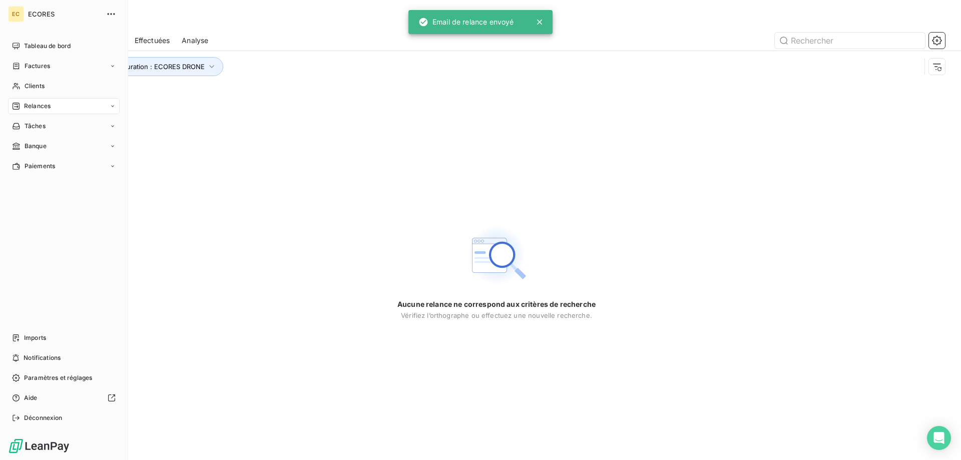
click at [32, 107] on span "Relances" at bounding box center [37, 106] width 27 height 9
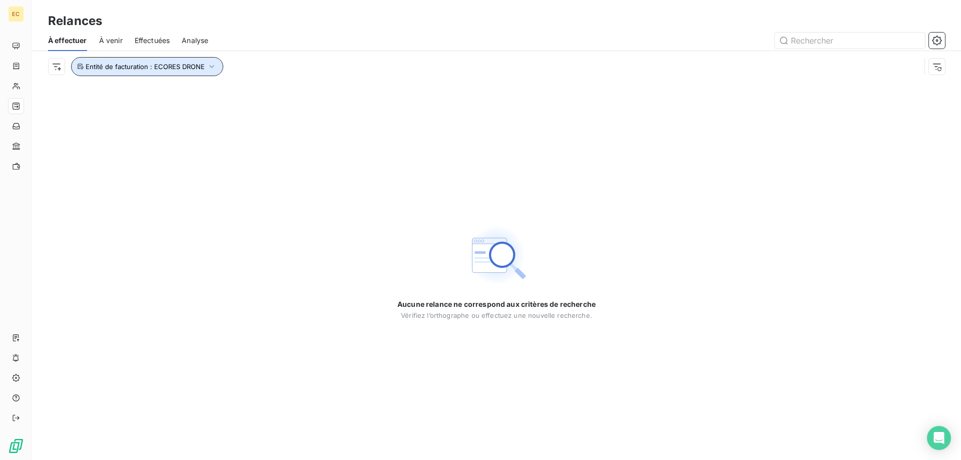
click at [211, 66] on icon "button" at bounding box center [212, 67] width 10 height 10
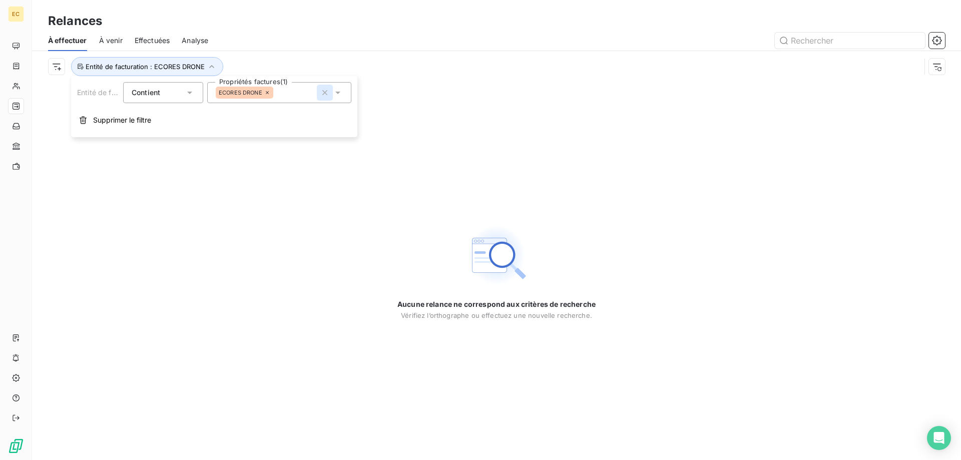
click at [325, 91] on icon "button" at bounding box center [325, 93] width 10 height 10
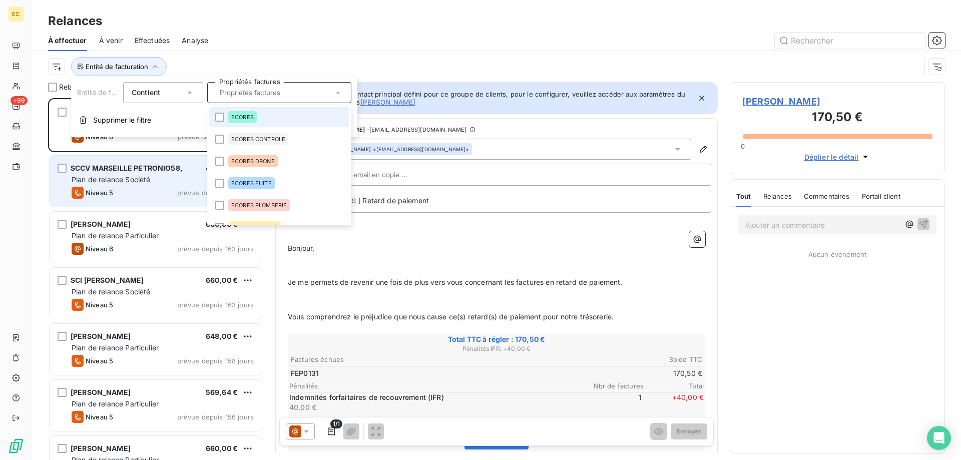
scroll to position [362, 215]
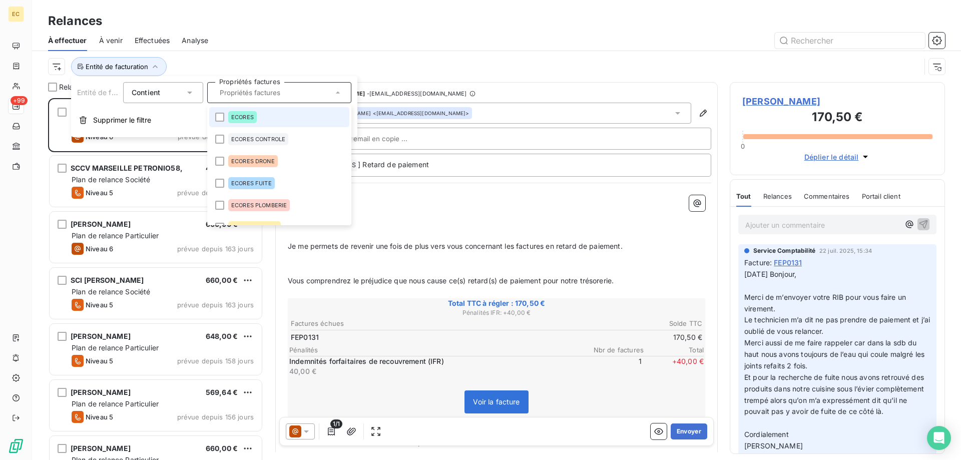
click at [240, 65] on div "Entité de facturation" at bounding box center [484, 66] width 873 height 19
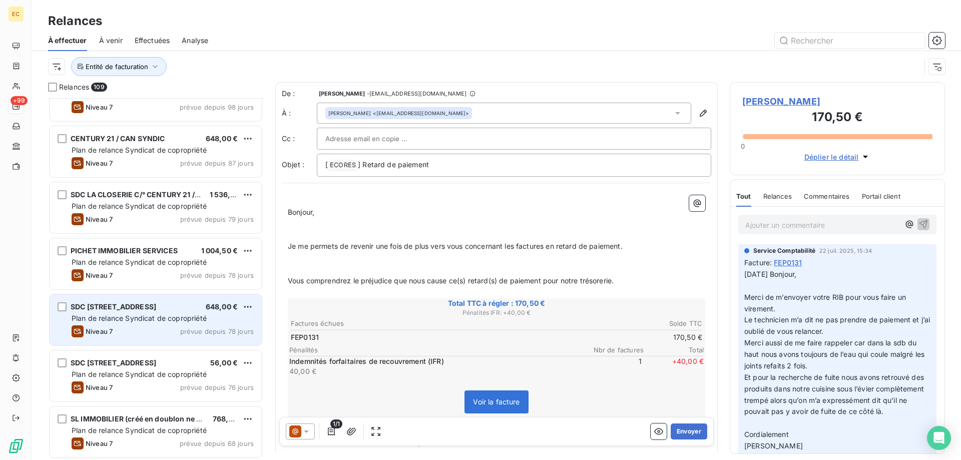
scroll to position [869, 0]
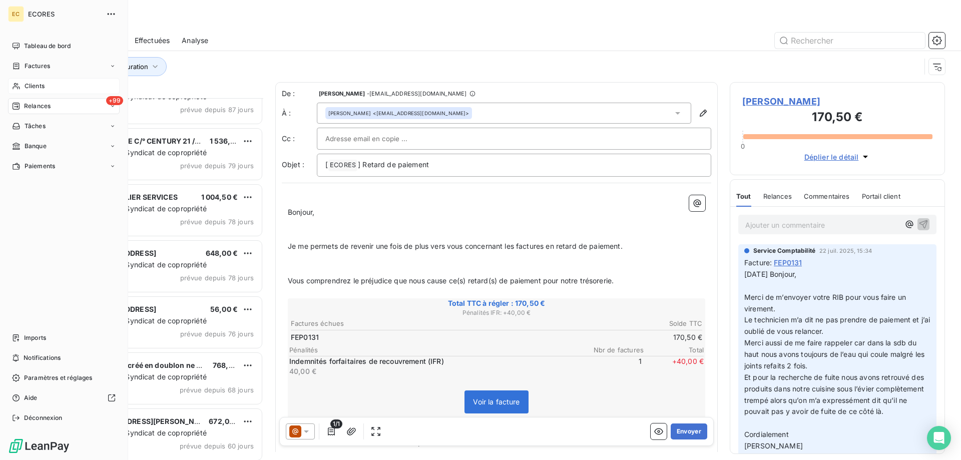
click at [42, 86] on span "Clients" at bounding box center [35, 86] width 20 height 9
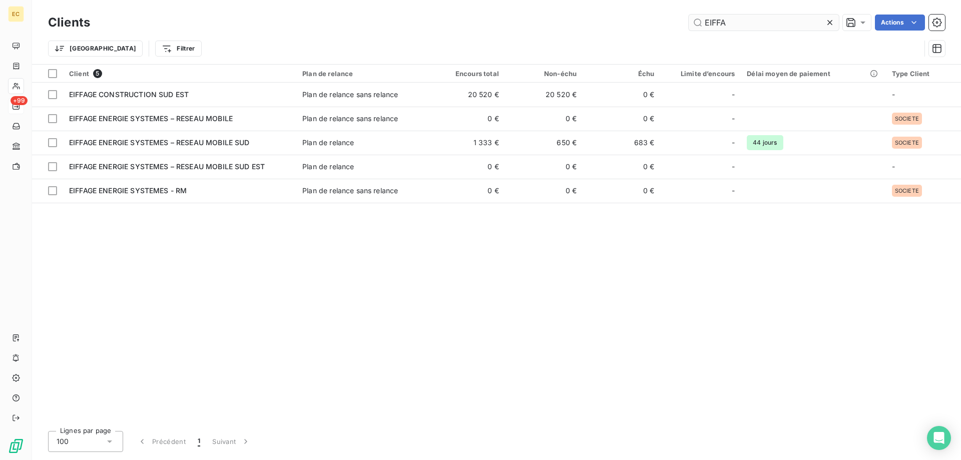
drag, startPoint x: 740, startPoint y: 23, endPoint x: 661, endPoint y: 21, distance: 79.1
click at [689, 21] on input "EIFFA" at bounding box center [764, 23] width 150 height 16
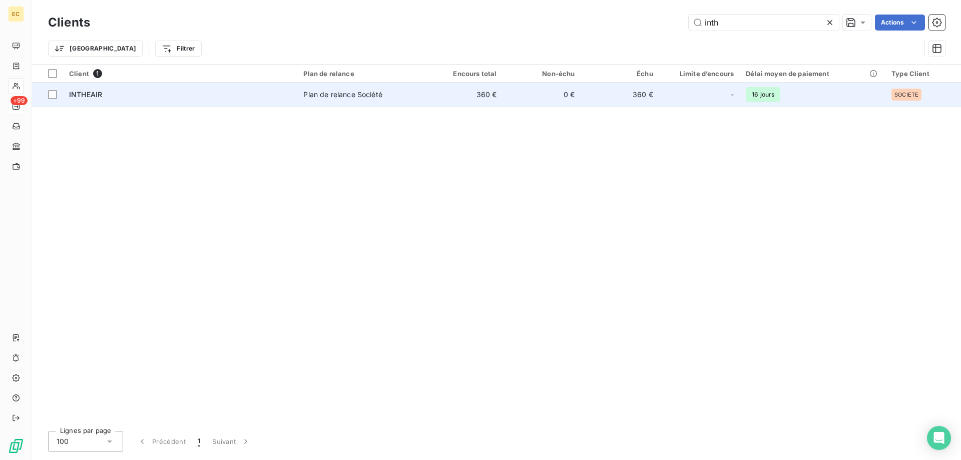
type input "inth"
click at [140, 101] on td "INTHEAIR" at bounding box center [180, 95] width 234 height 24
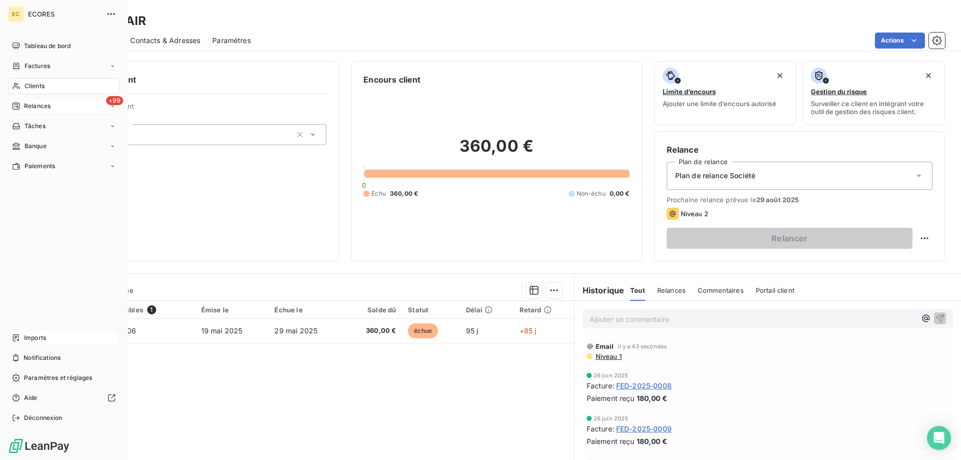
click at [48, 341] on div "Imports" at bounding box center [64, 338] width 112 height 16
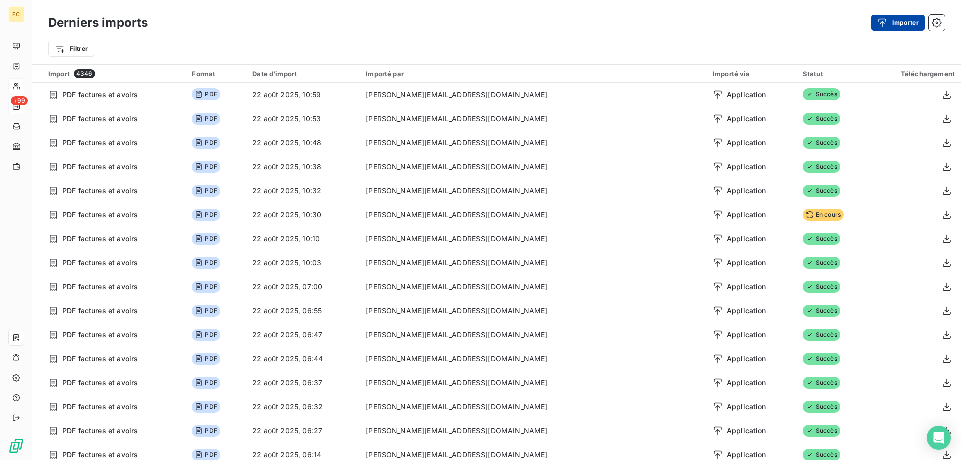
click at [898, 23] on button "Importer" at bounding box center [899, 23] width 54 height 16
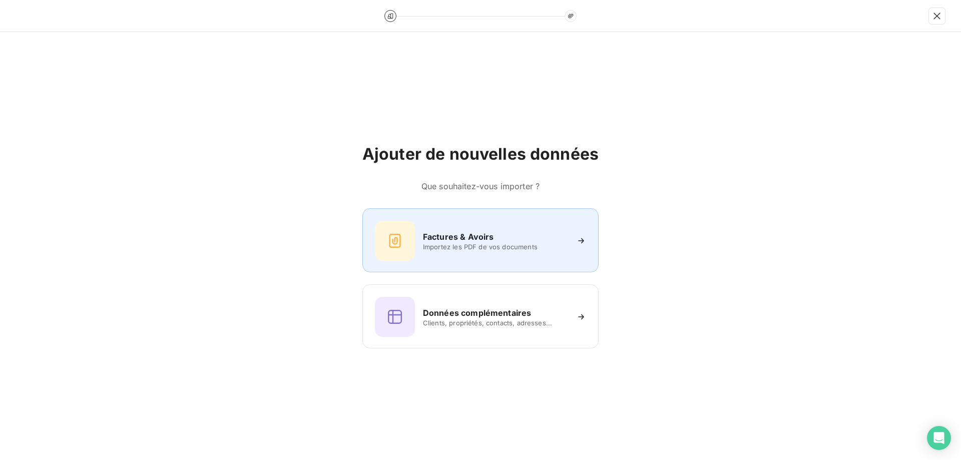
click at [432, 241] on h6 "Factures & Avoirs" at bounding box center [458, 237] width 71 height 12
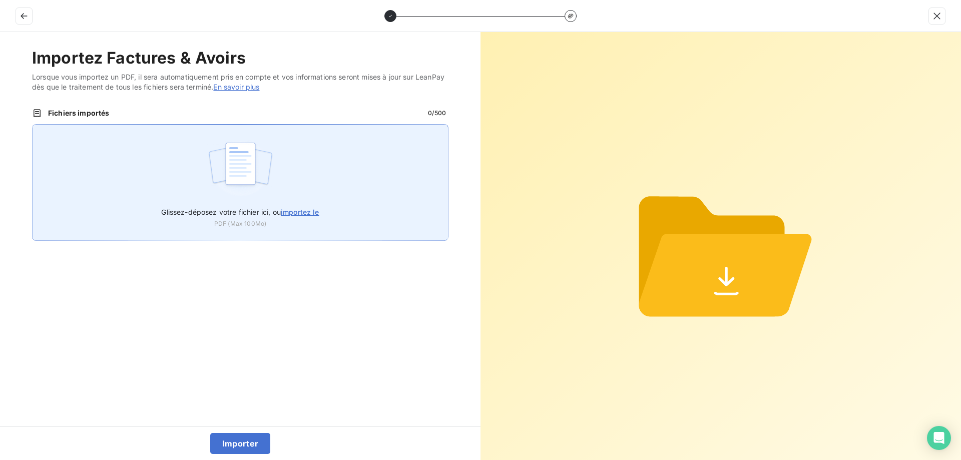
click at [289, 214] on span "importez le" at bounding box center [300, 212] width 39 height 9
click at [33, 125] on input "Glissez-déposez votre fichier ici, ou importez le" at bounding box center [32, 124] width 1 height 1
type input "C:\fakepath\FED-2025-0008.pdf"
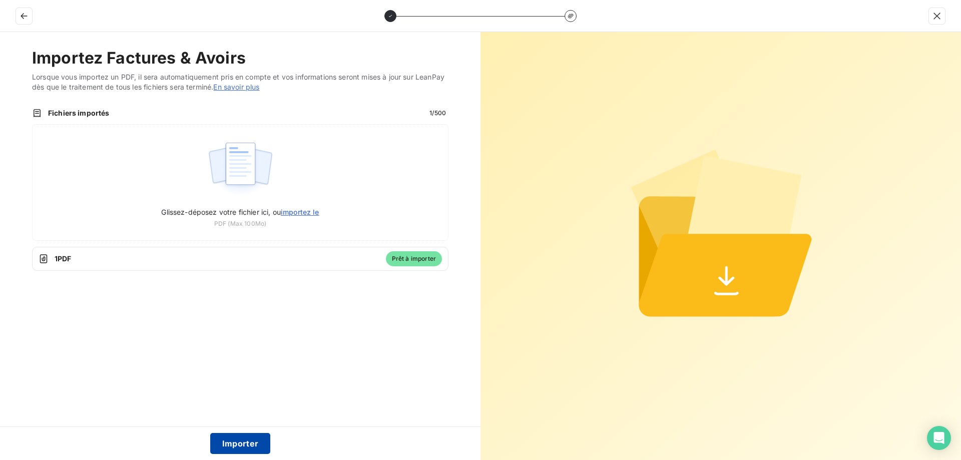
click at [231, 444] on button "Importer" at bounding box center [240, 443] width 61 height 21
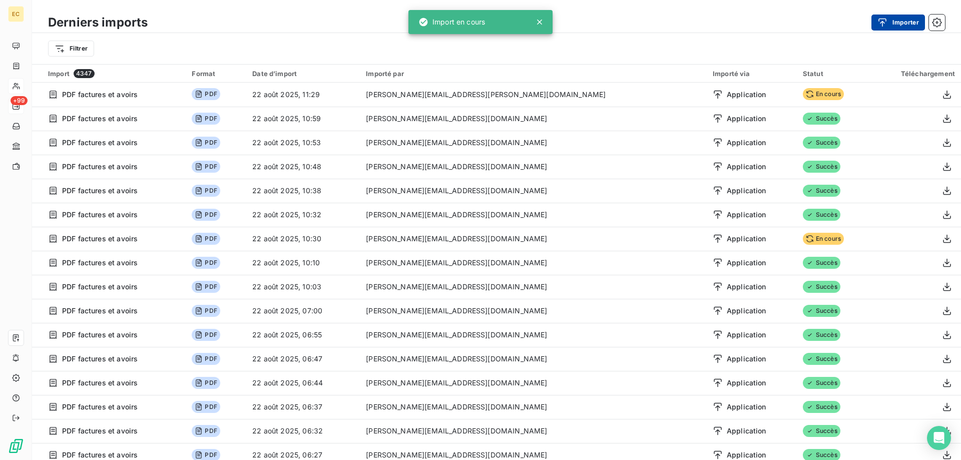
click at [909, 18] on button "Importer" at bounding box center [899, 23] width 54 height 16
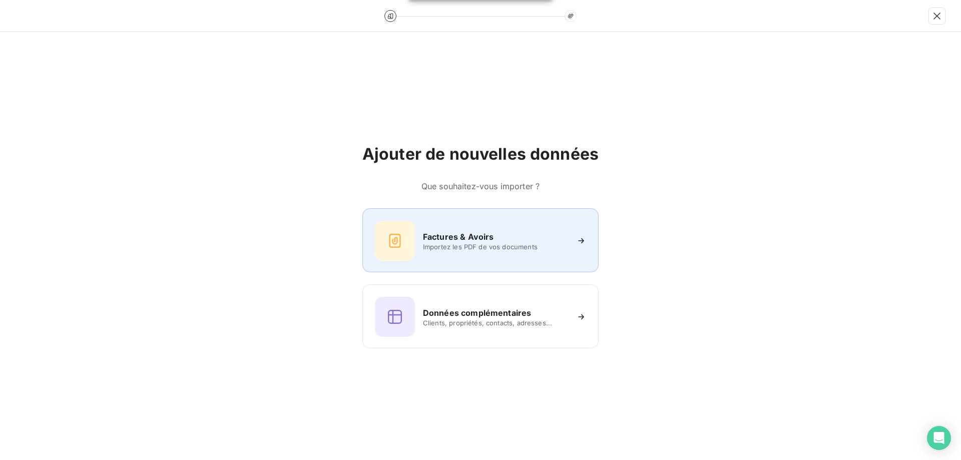
click at [386, 237] on div at bounding box center [395, 241] width 40 height 40
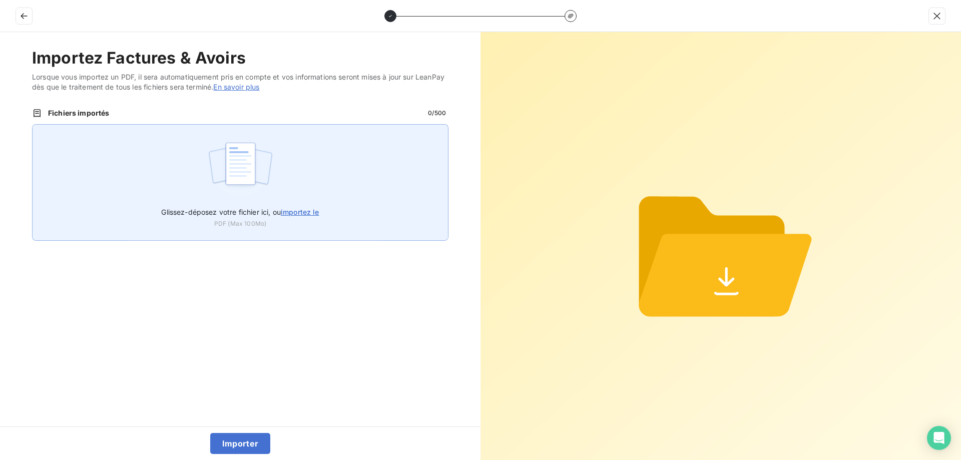
click at [317, 213] on span "importez le" at bounding box center [300, 212] width 39 height 9
click at [33, 125] on input "Glissez-déposez votre fichier ici, ou importez le" at bounding box center [32, 124] width 1 height 1
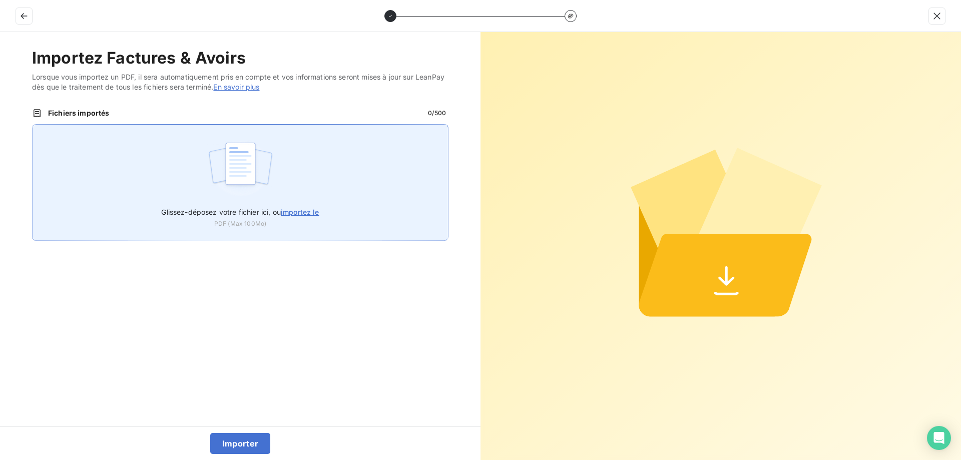
type input "C:\fakepath\FED-2025-0009.pdf"
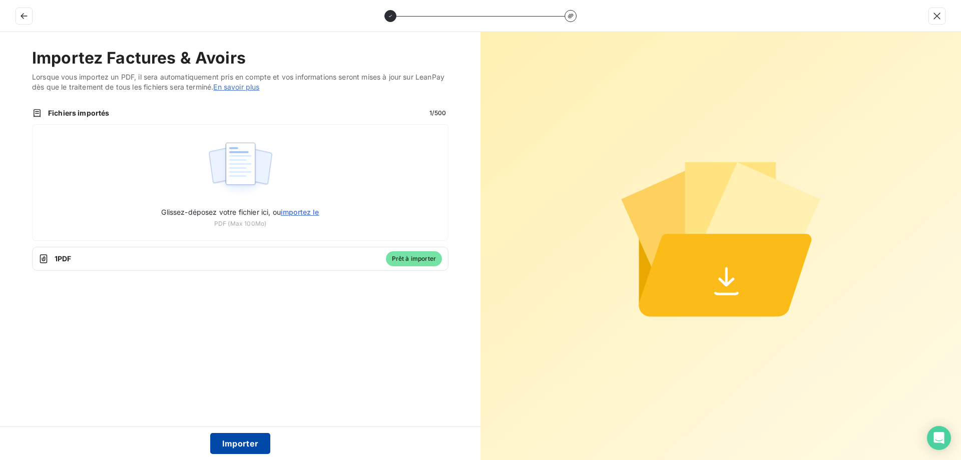
click at [251, 443] on button "Importer" at bounding box center [240, 443] width 61 height 21
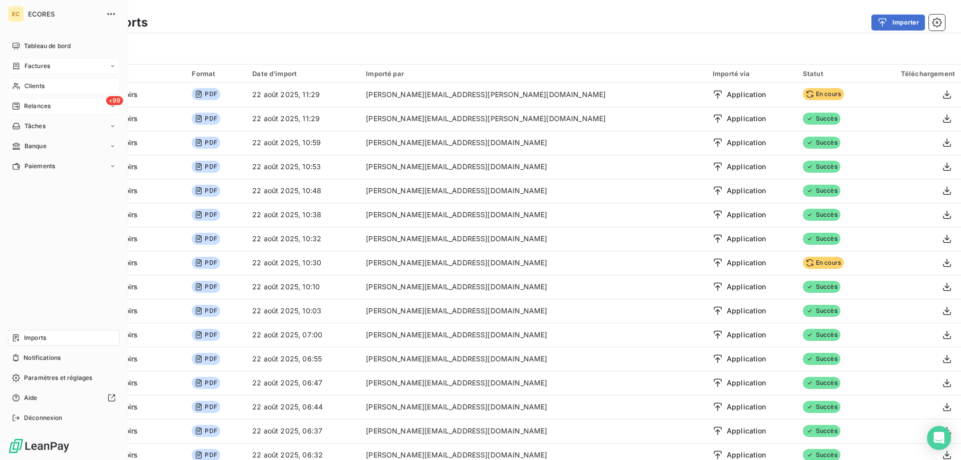
click at [41, 66] on span "Factures" at bounding box center [38, 66] width 26 height 9
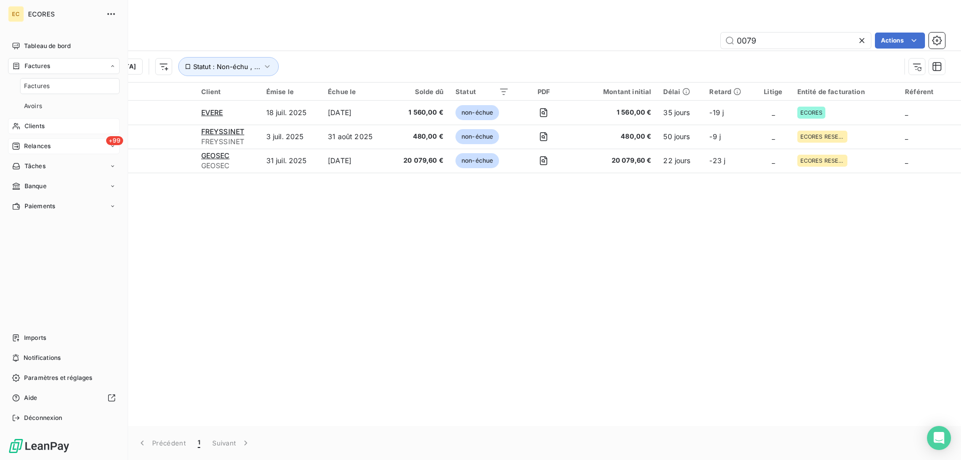
click at [37, 83] on span "Factures" at bounding box center [37, 86] width 26 height 9
click at [36, 124] on span "Clients" at bounding box center [35, 126] width 20 height 9
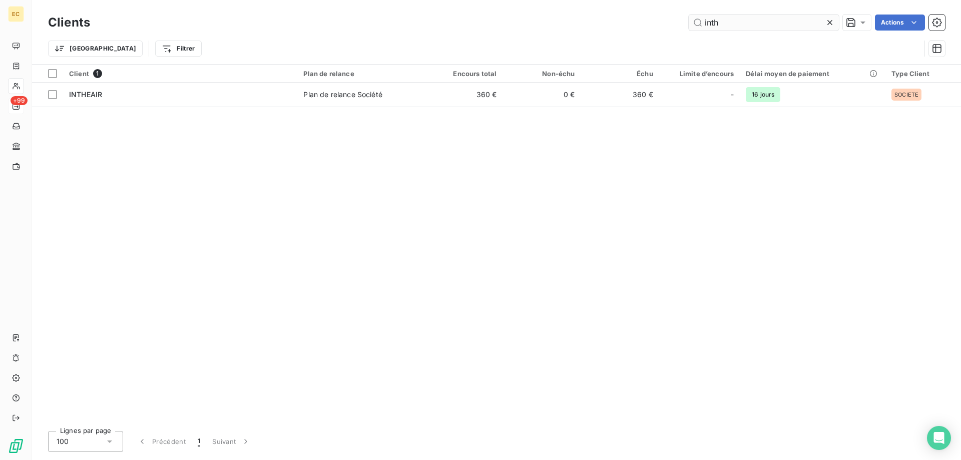
drag, startPoint x: 736, startPoint y: 27, endPoint x: 665, endPoint y: 28, distance: 70.6
click at [689, 28] on input "inth" at bounding box center [764, 23] width 150 height 16
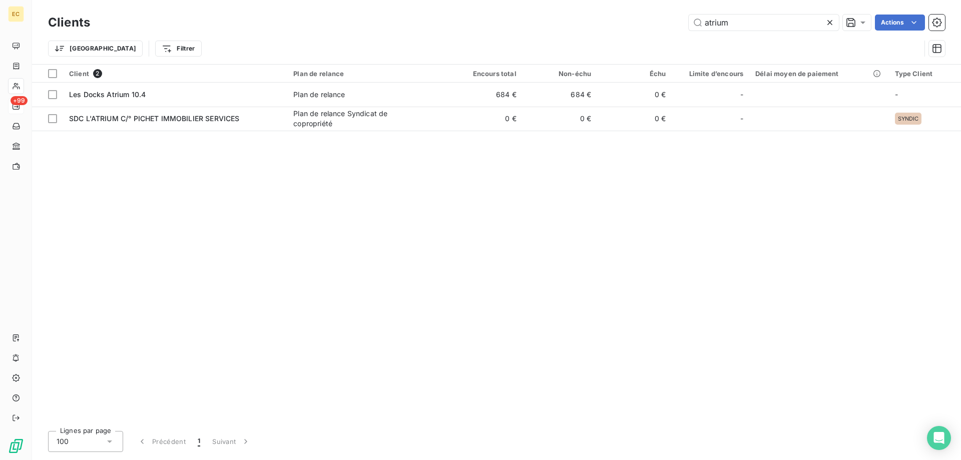
type input "atrium"
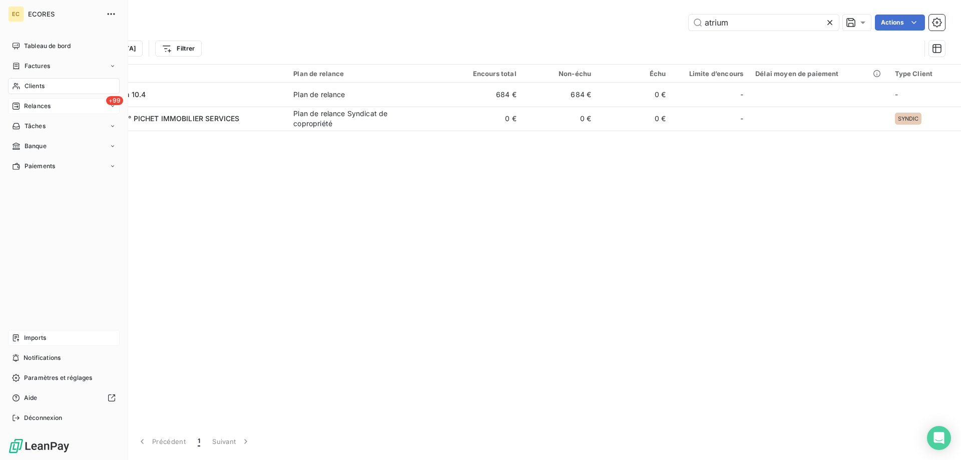
click at [38, 339] on span "Imports" at bounding box center [35, 337] width 22 height 9
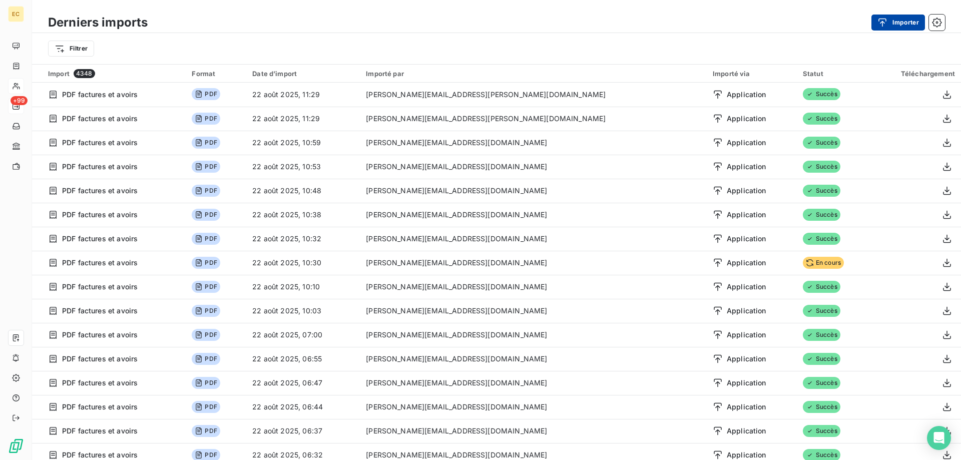
click at [912, 22] on button "Importer" at bounding box center [899, 23] width 54 height 16
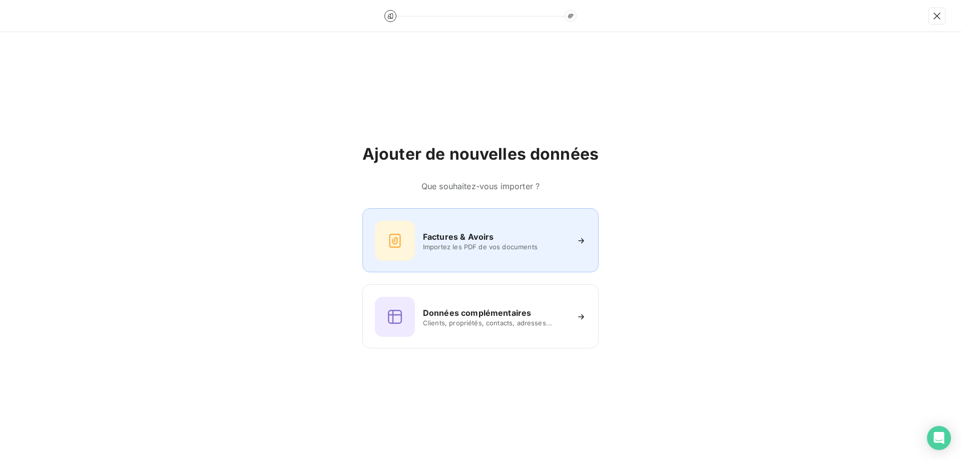
click at [438, 239] on h6 "Factures & Avoirs" at bounding box center [458, 237] width 71 height 12
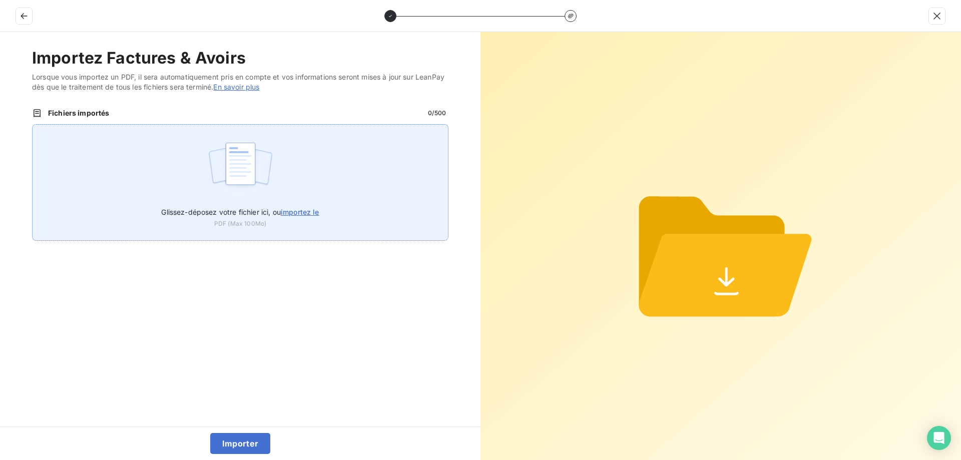
click at [291, 210] on span "importez le" at bounding box center [300, 212] width 39 height 9
click at [33, 125] on input "Glissez-déposez votre fichier ici, ou importez le" at bounding box center [32, 124] width 1 height 1
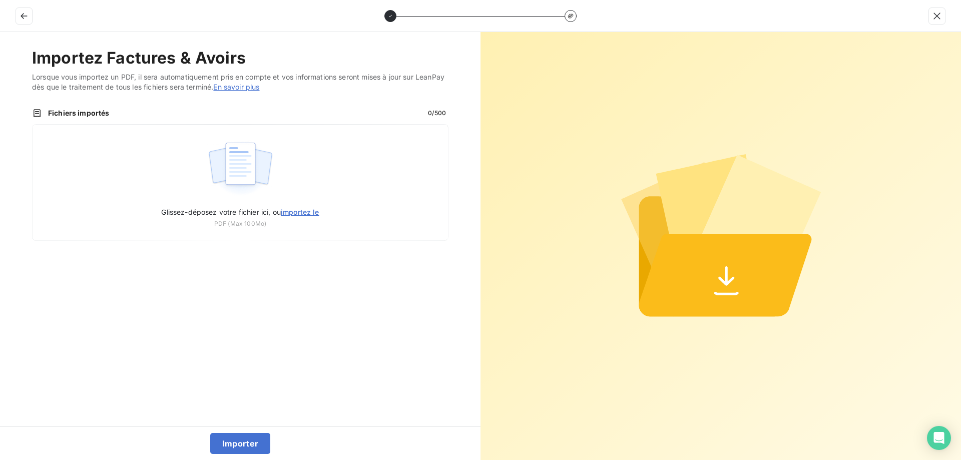
type input "C:\fakepath\FED-2025-0007.pdf"
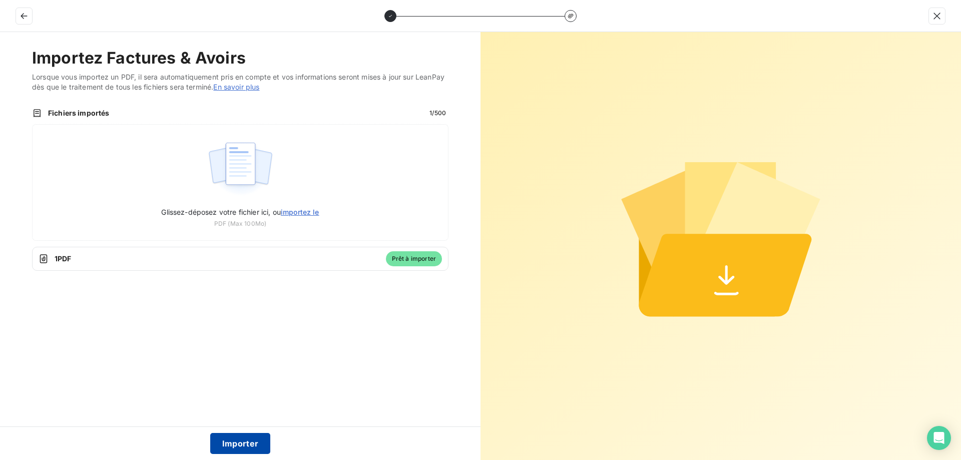
click at [240, 440] on button "Importer" at bounding box center [240, 443] width 61 height 21
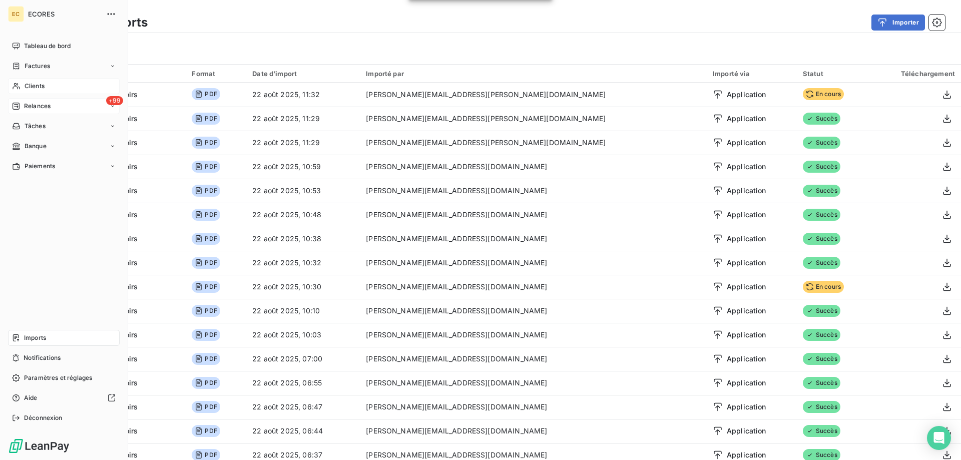
click at [43, 84] on span "Clients" at bounding box center [35, 86] width 20 height 9
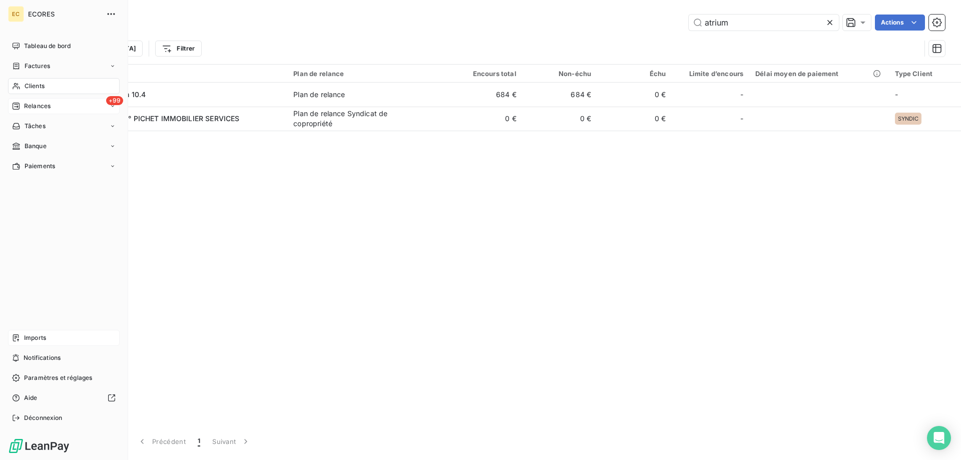
click at [42, 341] on span "Imports" at bounding box center [35, 337] width 22 height 9
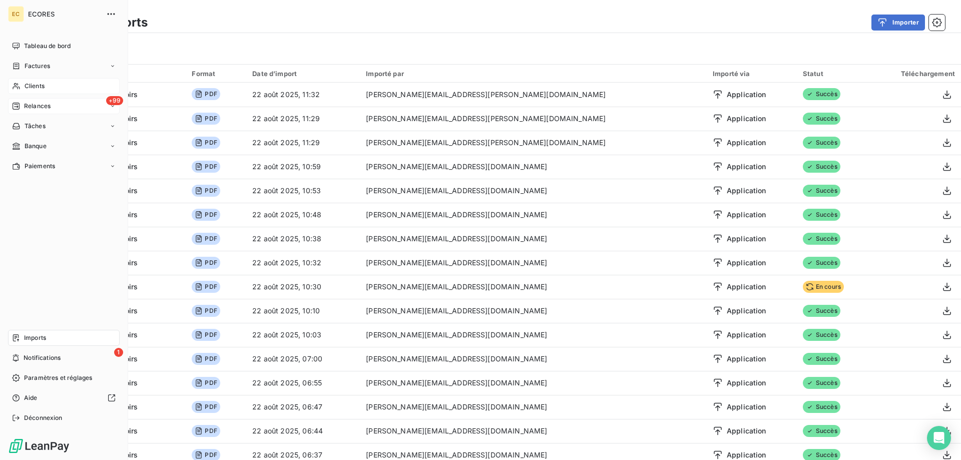
click at [45, 86] on div "Clients" at bounding box center [64, 86] width 112 height 16
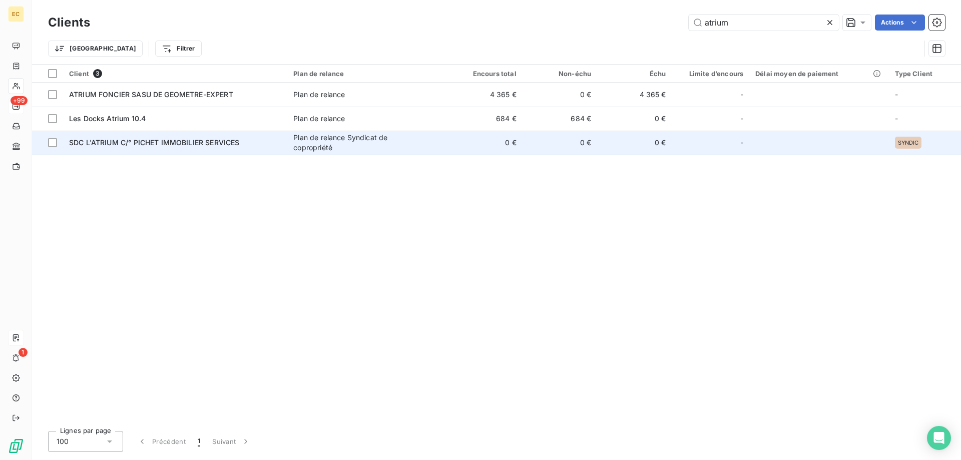
click at [100, 144] on span "SDC L'ATRIUM C/° PICHET IMMOBILIER SERVICES" at bounding box center [154, 142] width 170 height 9
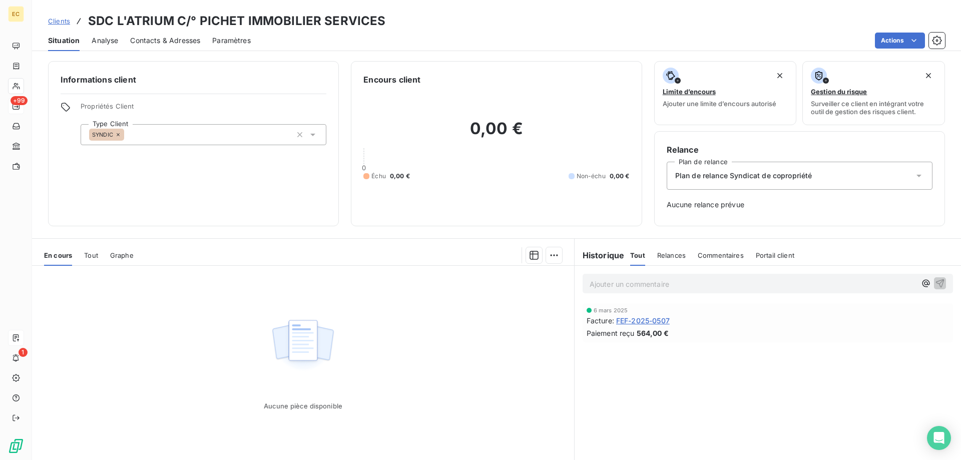
click at [54, 22] on span "Clients" at bounding box center [59, 21] width 22 height 8
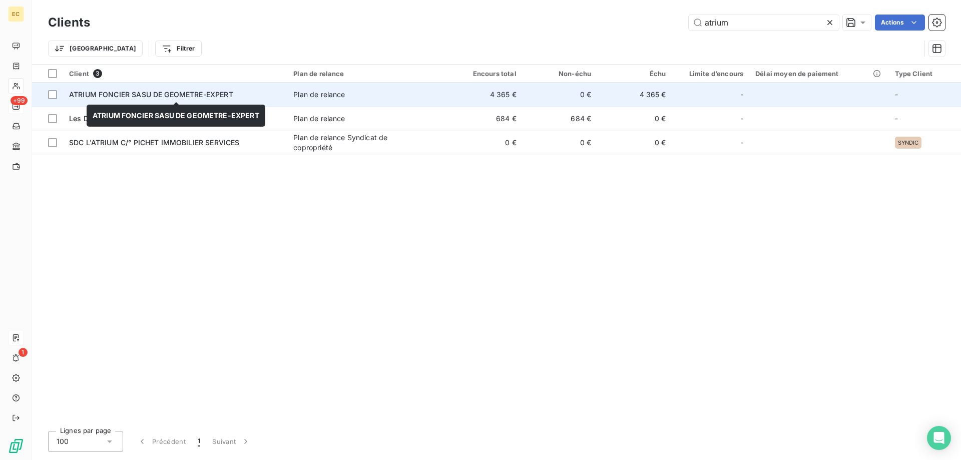
click at [104, 90] on div "ATRIUM FONCIER SASU DE GEOMETRE-EXPERT" at bounding box center [175, 95] width 212 height 10
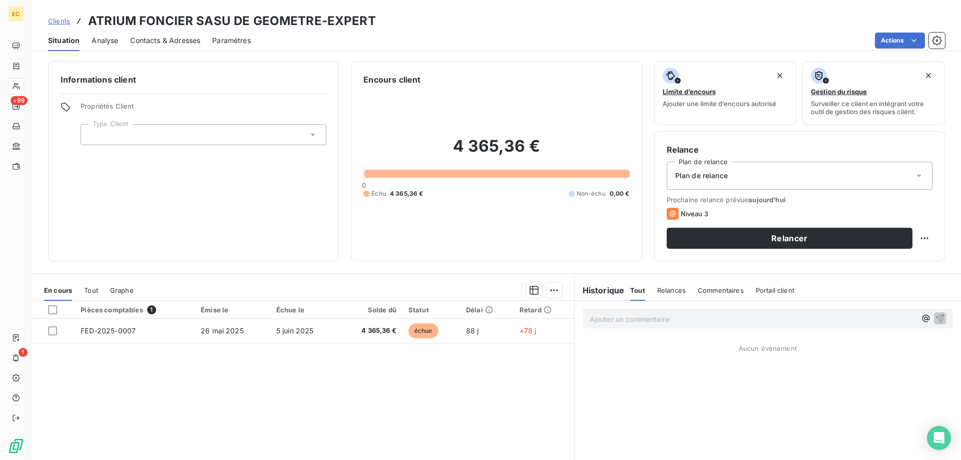
click at [617, 317] on p "Ajouter un commentaire ﻿" at bounding box center [753, 319] width 326 height 13
click at [942, 315] on icon "button" at bounding box center [940, 318] width 9 height 9
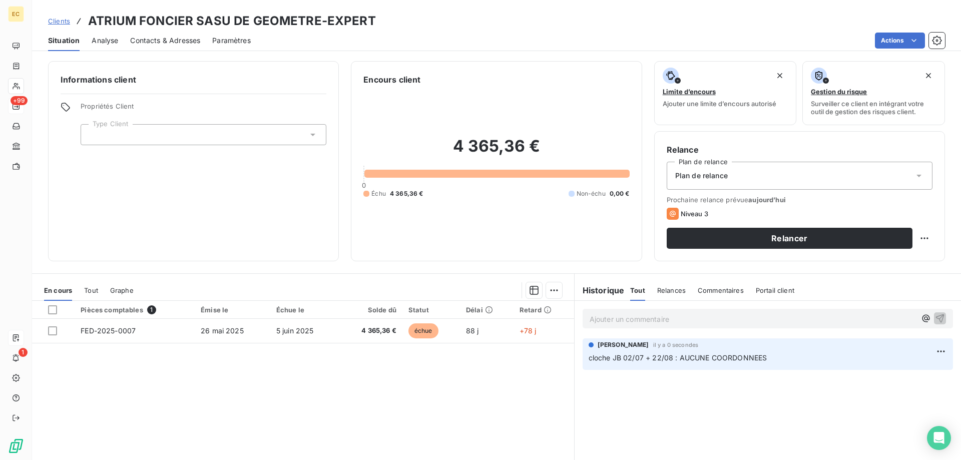
click at [129, 135] on div at bounding box center [204, 134] width 246 height 21
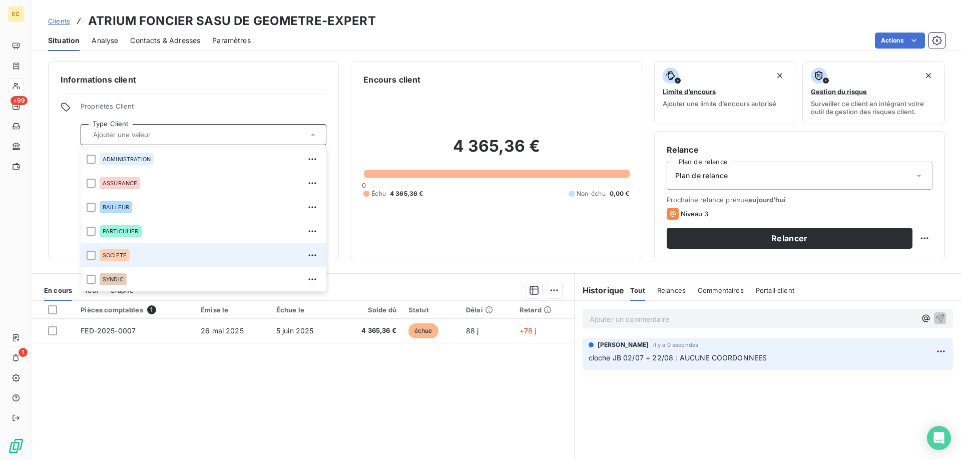
click at [111, 250] on div "SOCIETE" at bounding box center [115, 255] width 30 height 12
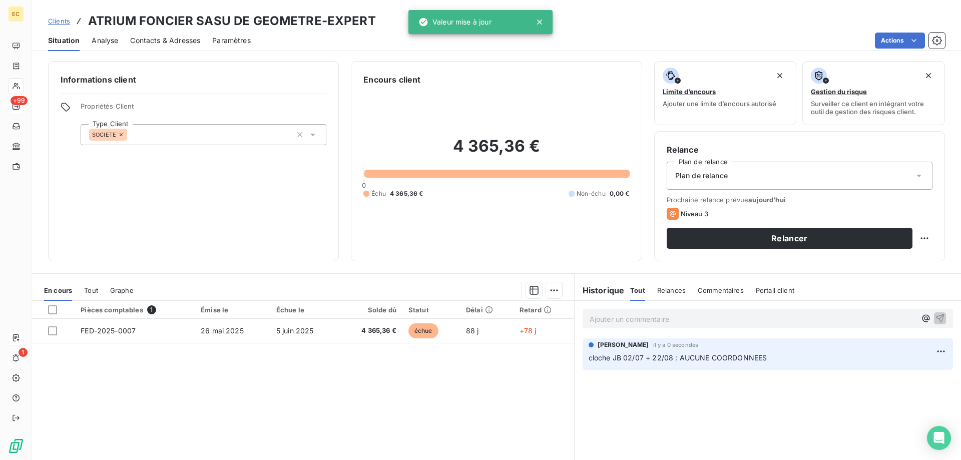
click at [216, 392] on div "Pièces comptables 1 Émise le Échue le Solde dû Statut Délai Retard FED-2025-000…" at bounding box center [303, 397] width 542 height 193
click at [165, 37] on span "Contacts & Adresses" at bounding box center [165, 41] width 70 height 10
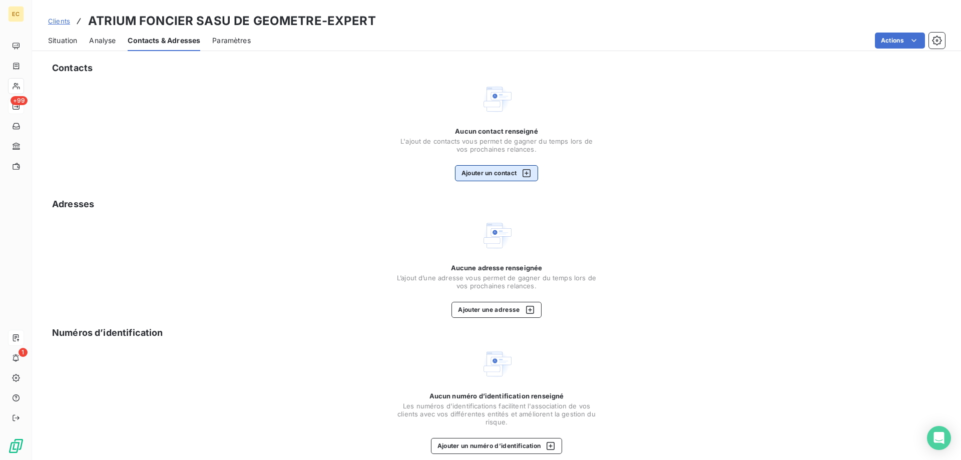
click at [487, 179] on button "Ajouter un contact" at bounding box center [497, 173] width 84 height 16
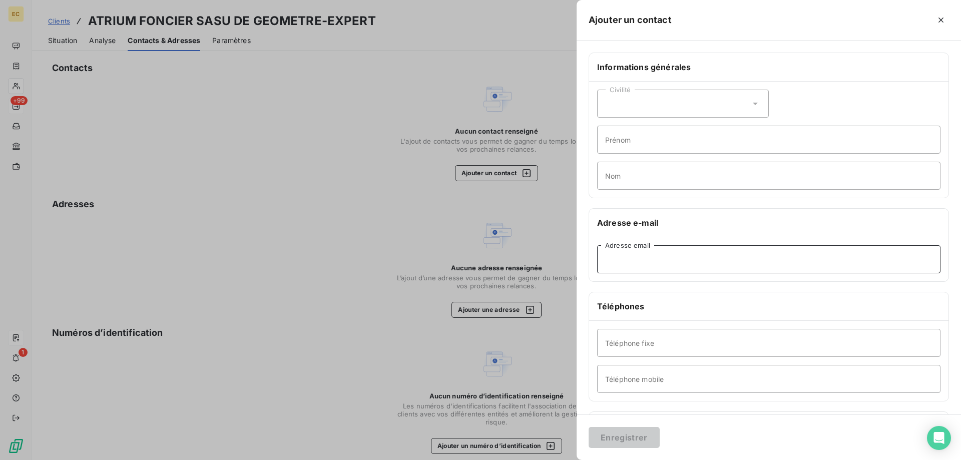
paste input "[EMAIL_ADDRESS][DOMAIN_NAME]"
click at [607, 261] on input "[EMAIL_ADDRESS][DOMAIN_NAME]" at bounding box center [768, 259] width 343 height 28
type input "[EMAIL_ADDRESS][DOMAIN_NAME]"
click at [633, 442] on button "Enregistrer" at bounding box center [624, 437] width 71 height 21
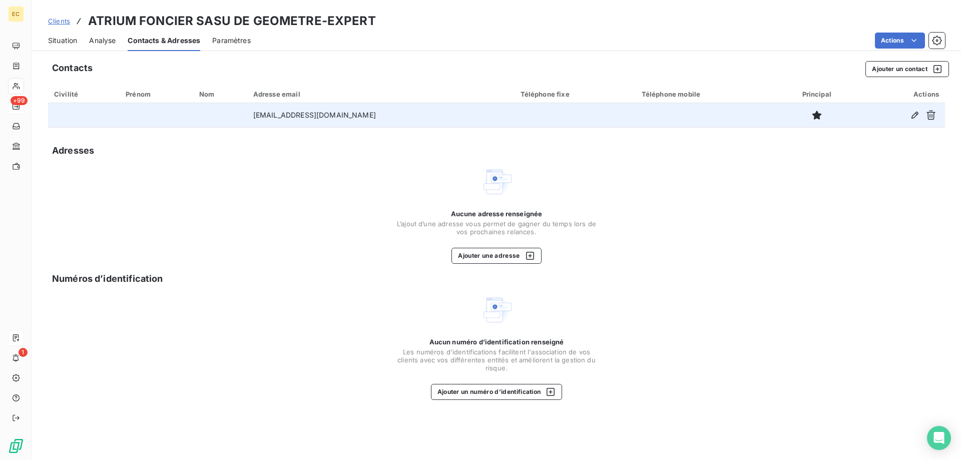
click at [438, 119] on td "[EMAIL_ADDRESS][DOMAIN_NAME]" at bounding box center [380, 115] width 267 height 24
click at [913, 114] on icon "button" at bounding box center [915, 115] width 10 height 10
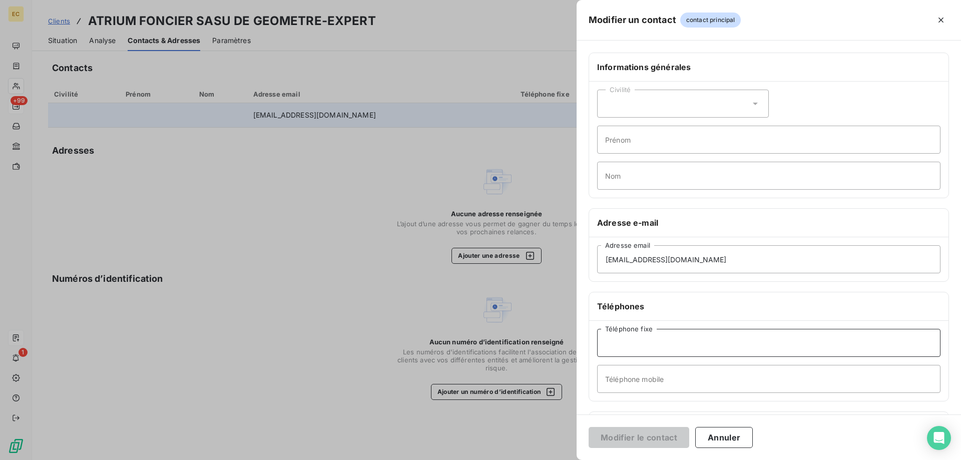
paste input "04 93 12 35 30"
click at [607, 342] on input "04 93 12 35 30" at bounding box center [768, 343] width 343 height 28
type input "04 93 12 35 30"
click at [662, 435] on button "Modifier le contact" at bounding box center [639, 437] width 101 height 21
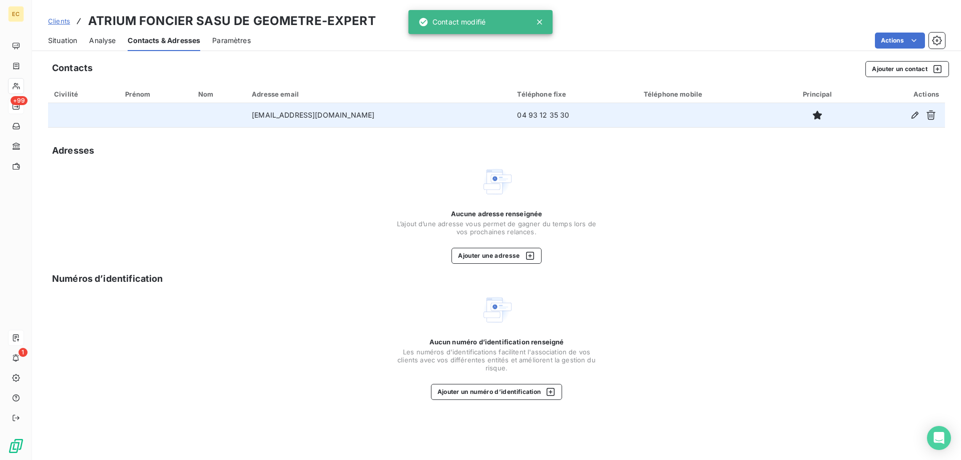
click at [64, 41] on span "Situation" at bounding box center [62, 41] width 29 height 10
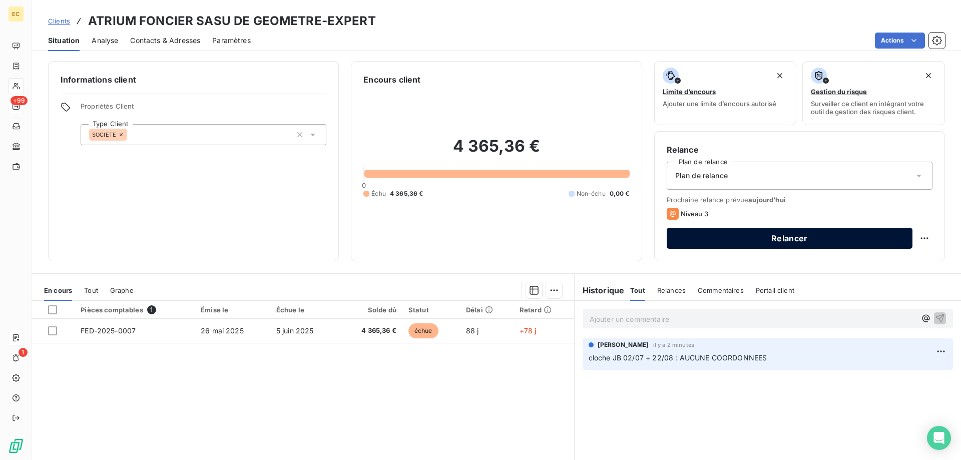
click at [756, 240] on button "Relancer" at bounding box center [790, 238] width 246 height 21
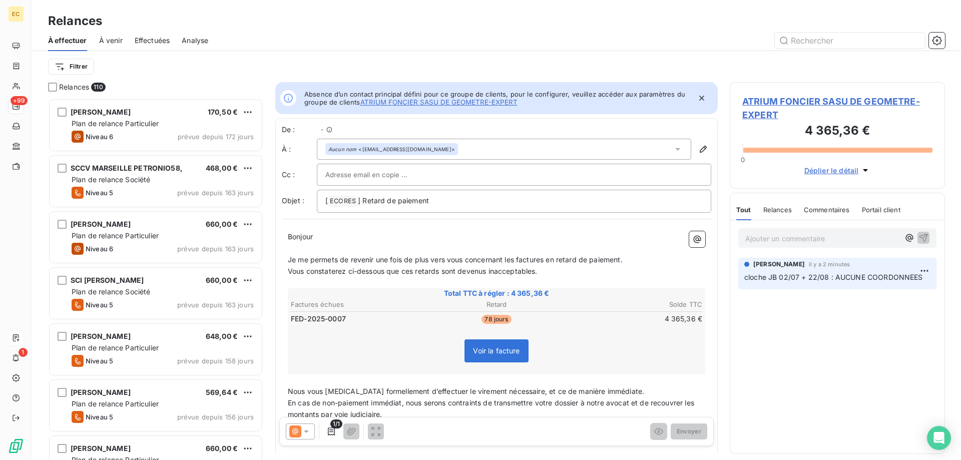
scroll to position [362, 215]
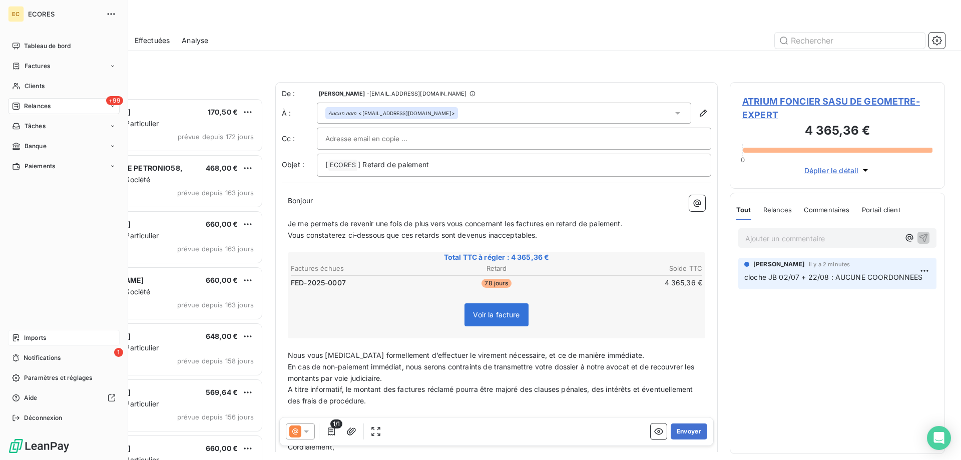
click at [34, 107] on span "Relances" at bounding box center [37, 106] width 27 height 9
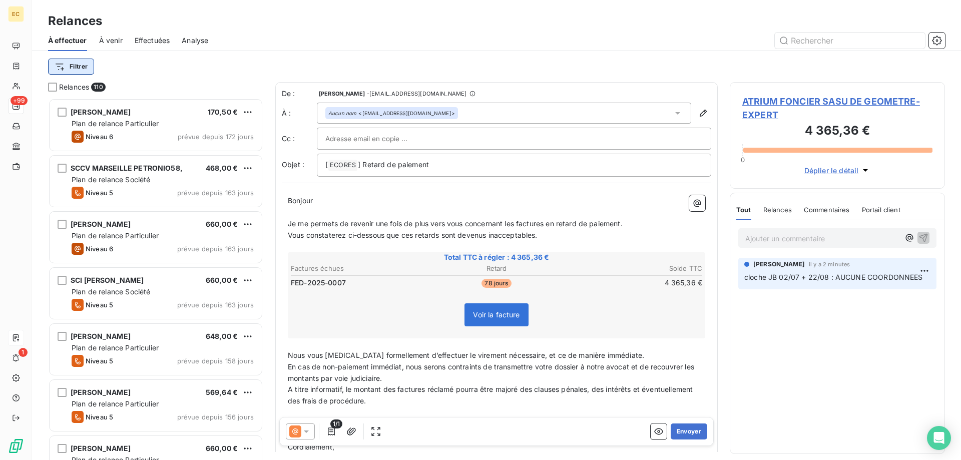
click at [82, 64] on html "EC +99 1 Relances À effectuer À venir Effectuées Analyse Filtrer Relances 110 M…" at bounding box center [480, 230] width 961 height 460
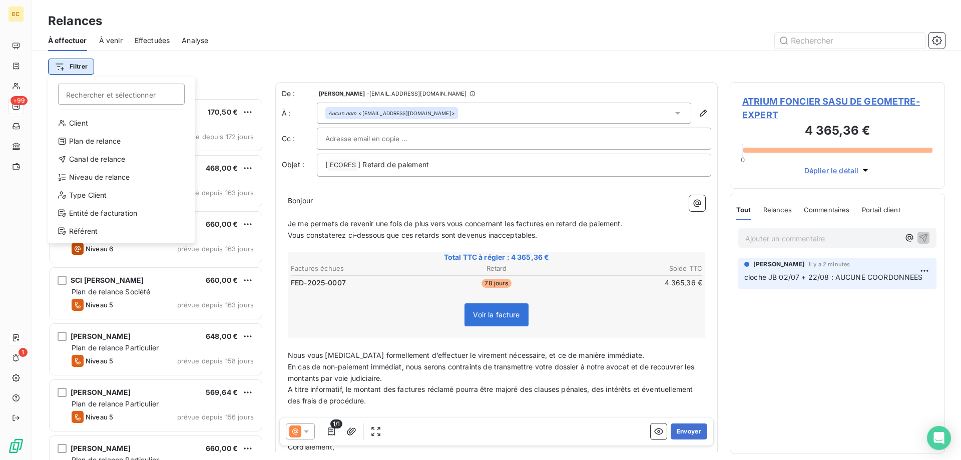
scroll to position [362, 215]
click at [115, 215] on div "Entité de facturation" at bounding box center [121, 213] width 139 height 16
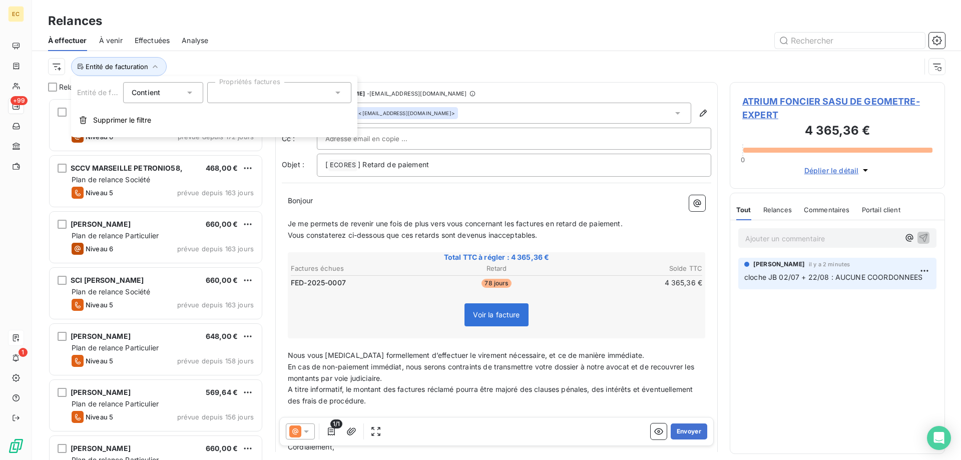
click at [218, 97] on input "text" at bounding box center [220, 92] width 8 height 9
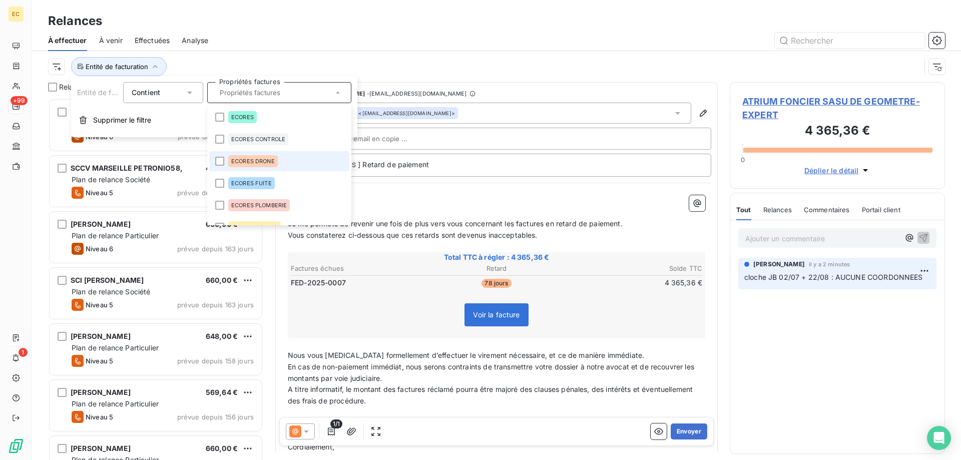
click at [251, 161] on span "ECORES DRONE" at bounding box center [253, 161] width 44 height 6
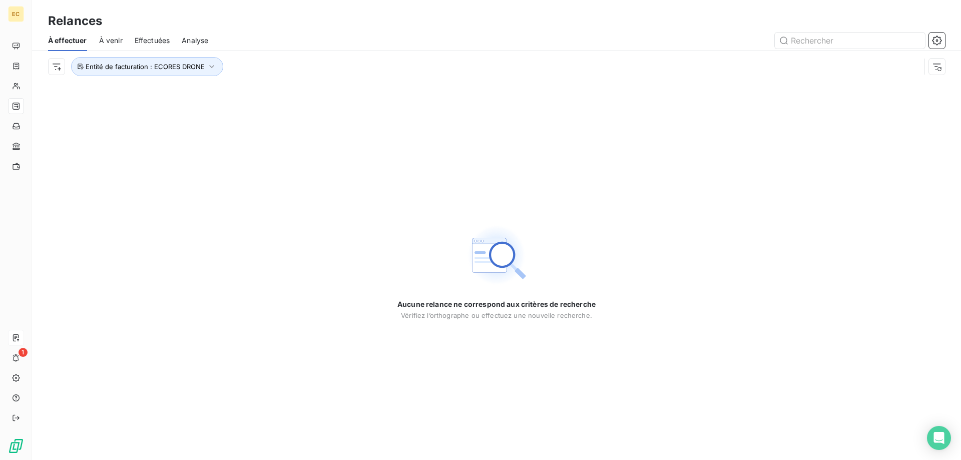
click at [222, 354] on div "Aucune relance ne correspond aux critères de recherche [PERSON_NAME] l’orthogra…" at bounding box center [496, 271] width 929 height 378
click at [160, 43] on span "Effectuées" at bounding box center [153, 41] width 36 height 10
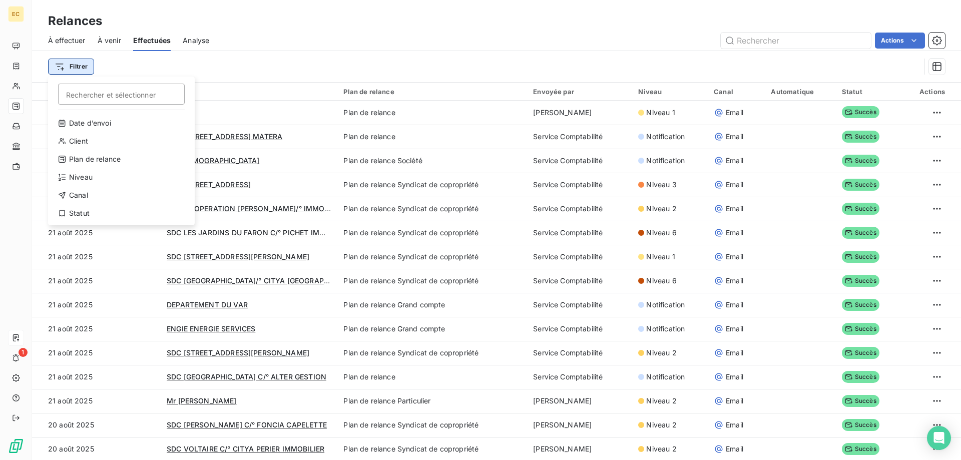
click at [78, 61] on html "EC 1 Relances À effectuer À venir Effectuées Analyse Actions Filtrer Rechercher…" at bounding box center [480, 230] width 961 height 460
click at [755, 35] on html "EC 1 Relances À effectuer À venir Effectuées Analyse Actions Filtrer Rechercher…" at bounding box center [480, 230] width 961 height 460
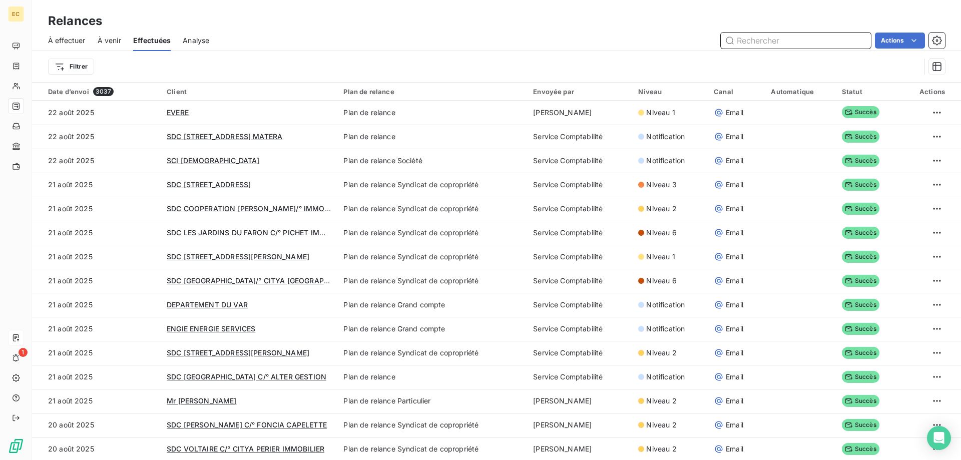
click at [755, 35] on input "text" at bounding box center [796, 41] width 150 height 16
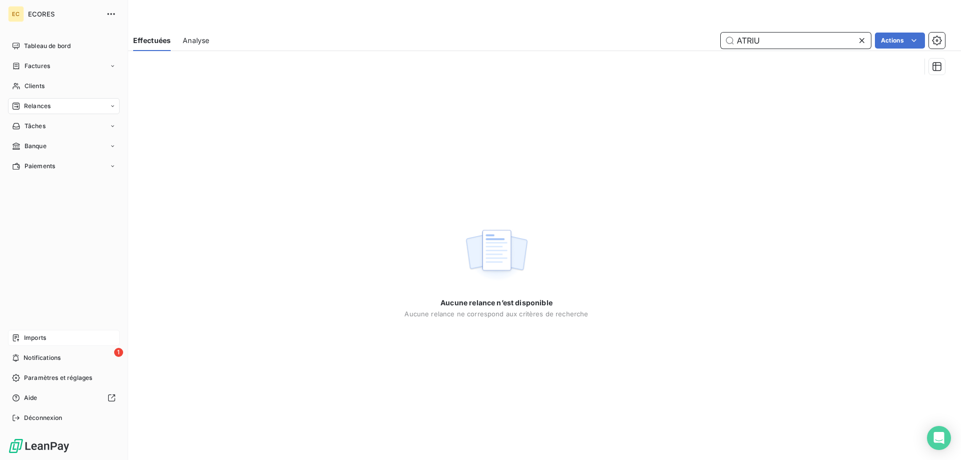
type input "ATRIU"
click at [36, 106] on span "Relances" at bounding box center [37, 106] width 27 height 9
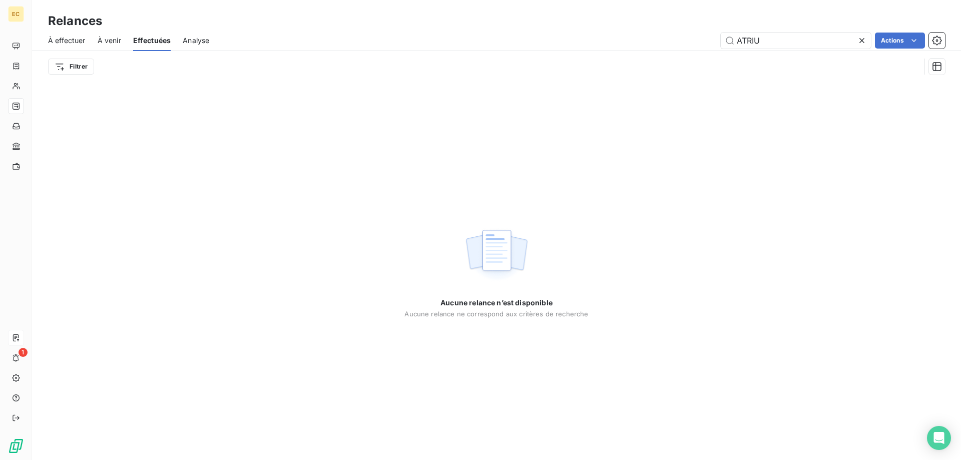
drag, startPoint x: 230, startPoint y: 125, endPoint x: 129, endPoint y: 73, distance: 114.0
click at [231, 125] on div "Aucune relance n’est disponible Aucune relance ne correspond aux critères de re…" at bounding box center [496, 271] width 929 height 378
click at [80, 41] on span "À effectuer" at bounding box center [67, 41] width 38 height 10
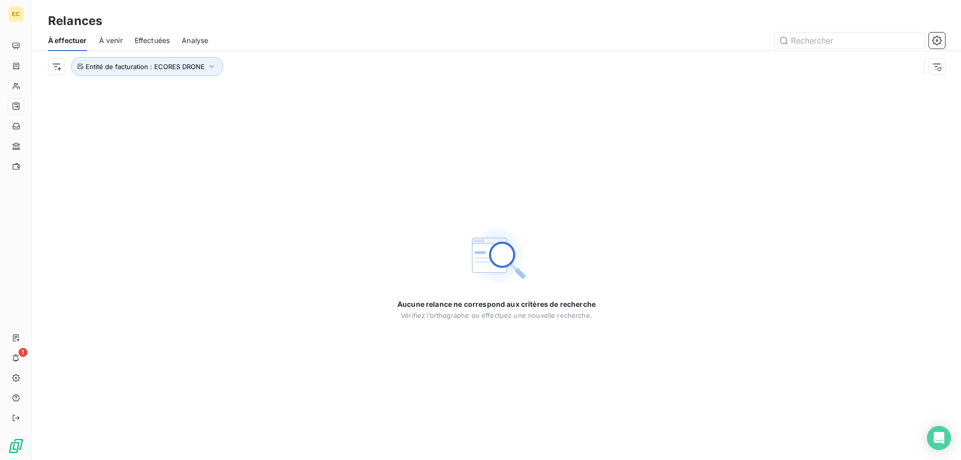
click at [99, 41] on div "À effectuer À venir Effectuées Analyse" at bounding box center [496, 40] width 929 height 21
click at [105, 43] on span "À venir" at bounding box center [111, 41] width 24 height 10
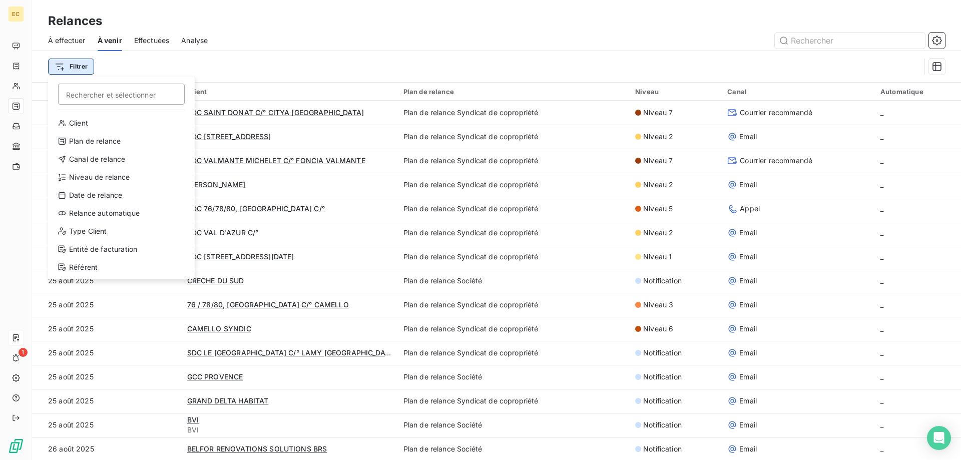
click at [91, 62] on html "EC 1 Relances À effectuer À venir Effectuées Analyse Filtrer Rechercher et séle…" at bounding box center [480, 230] width 961 height 460
click at [99, 249] on div "Entité de facturation" at bounding box center [121, 249] width 139 height 16
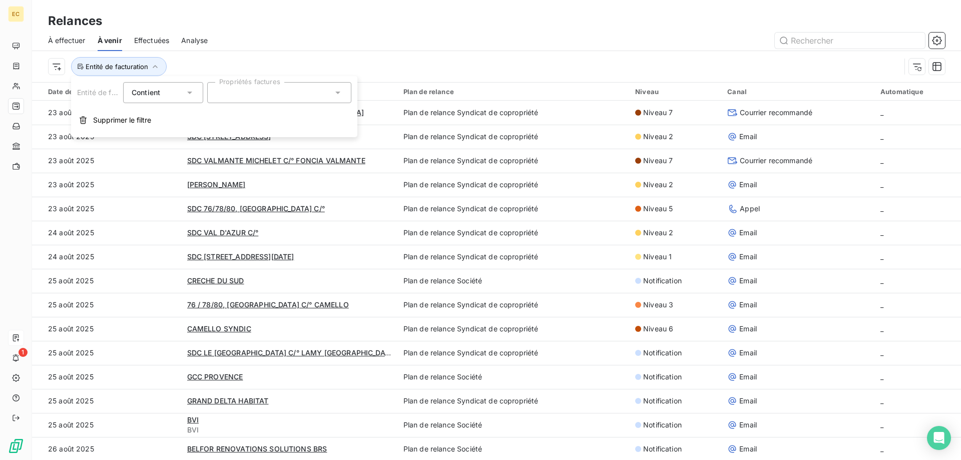
click at [216, 94] on input "text" at bounding box center [220, 92] width 8 height 9
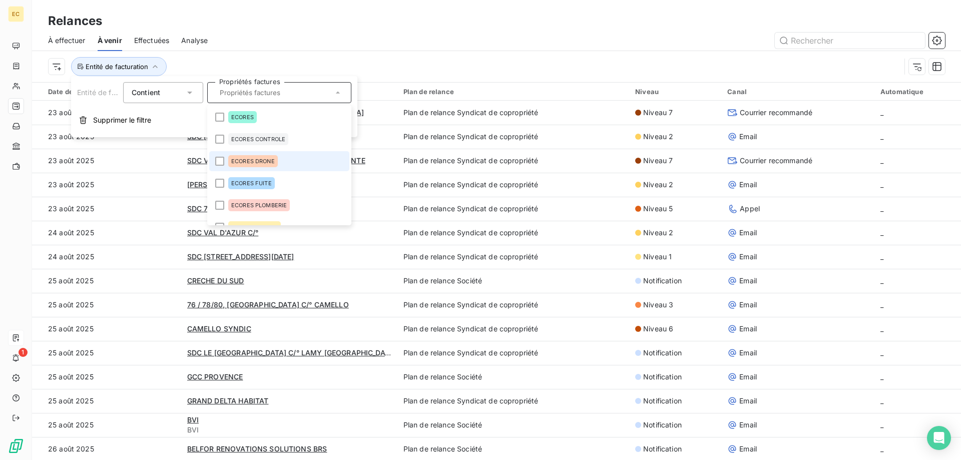
click at [251, 160] on span "ECORES DRONE" at bounding box center [253, 161] width 44 height 6
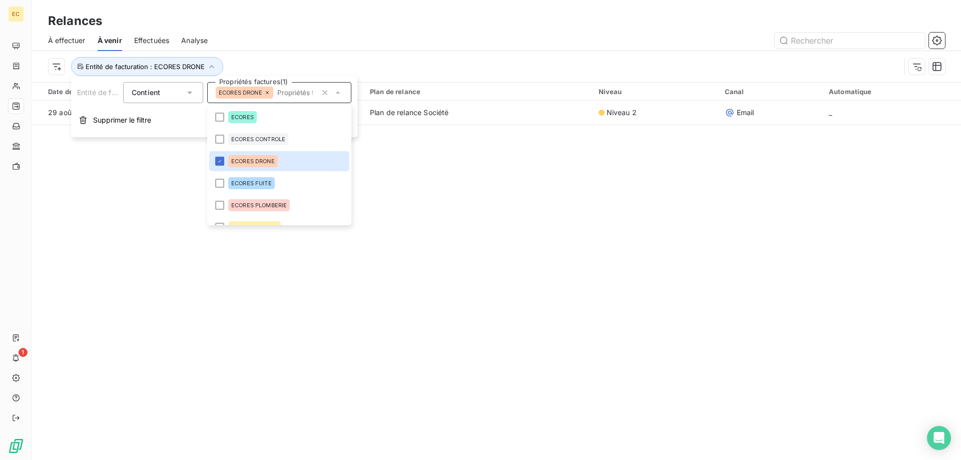
click at [132, 202] on div "Relances À effectuer À venir Effectuées Analyse Entité de facturation : ECORES …" at bounding box center [496, 230] width 929 height 460
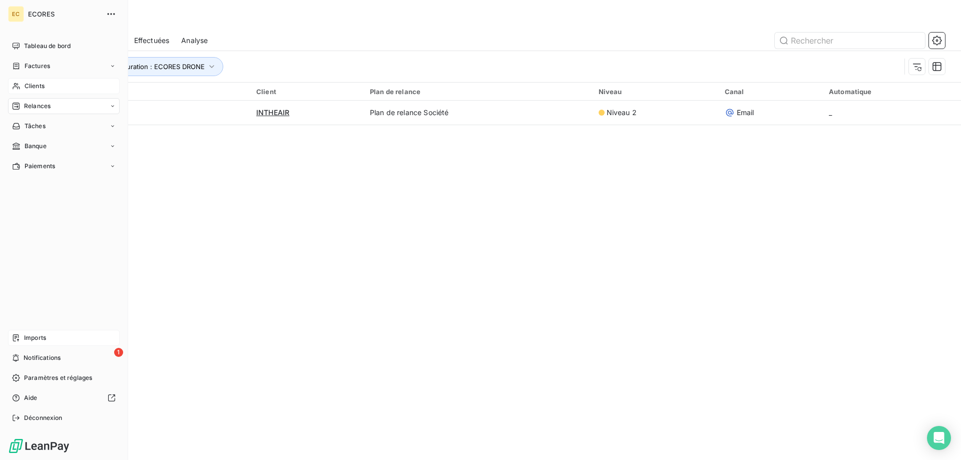
click at [37, 91] on div "Clients" at bounding box center [64, 86] width 112 height 16
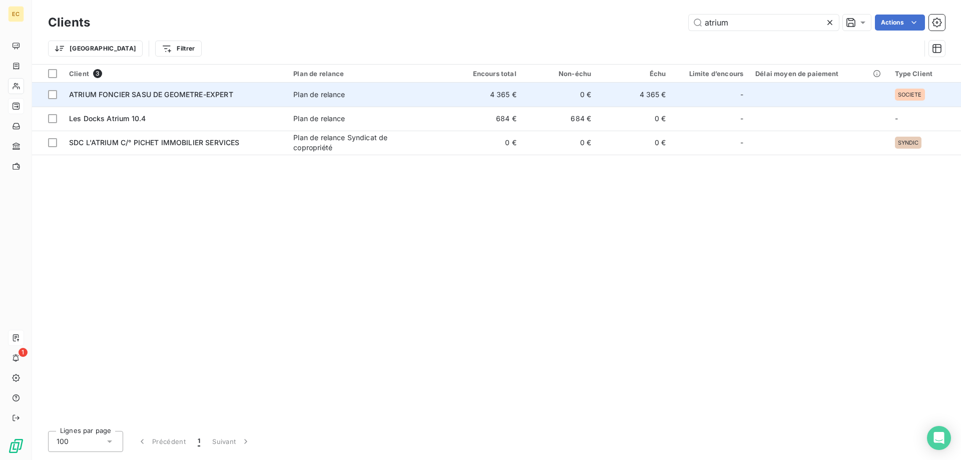
click at [141, 100] on td "ATRIUM FONCIER SASU DE GEOMETRE-EXPERT" at bounding box center [175, 95] width 224 height 24
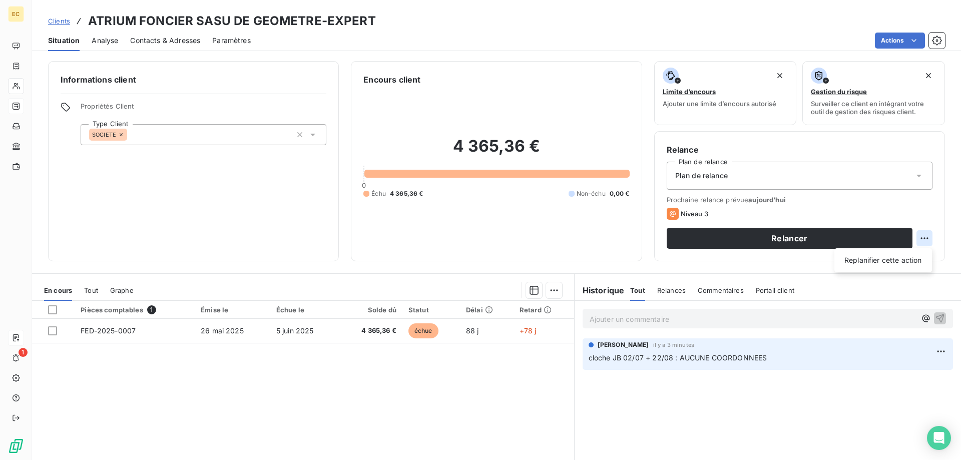
click at [921, 239] on html "EC 1 Clients ATRIUM FONCIER SASU DE GEOMETRE-EXPERT Situation Analyse Contacts …" at bounding box center [480, 230] width 961 height 460
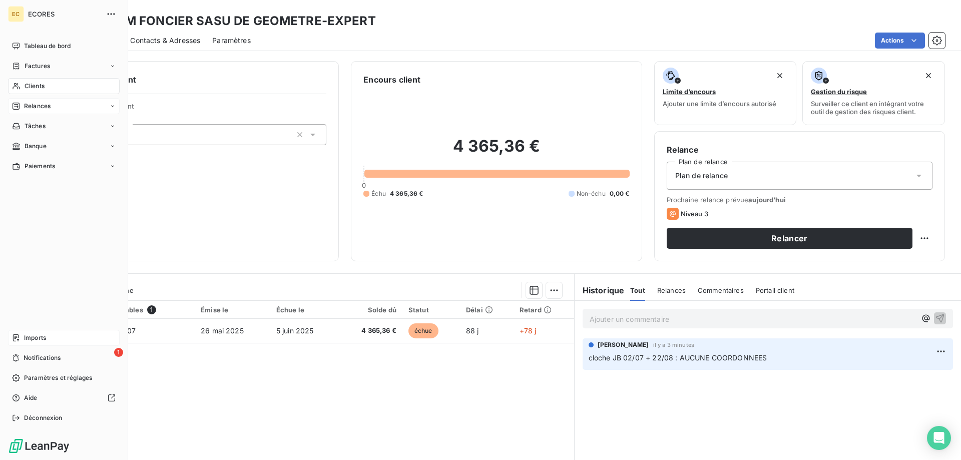
click at [18, 106] on html "EC ECORES Tableau de bord Factures Clients Relances Tâches Banque Paiements Imp…" at bounding box center [480, 230] width 961 height 460
click at [18, 106] on icon at bounding box center [16, 106] width 8 height 8
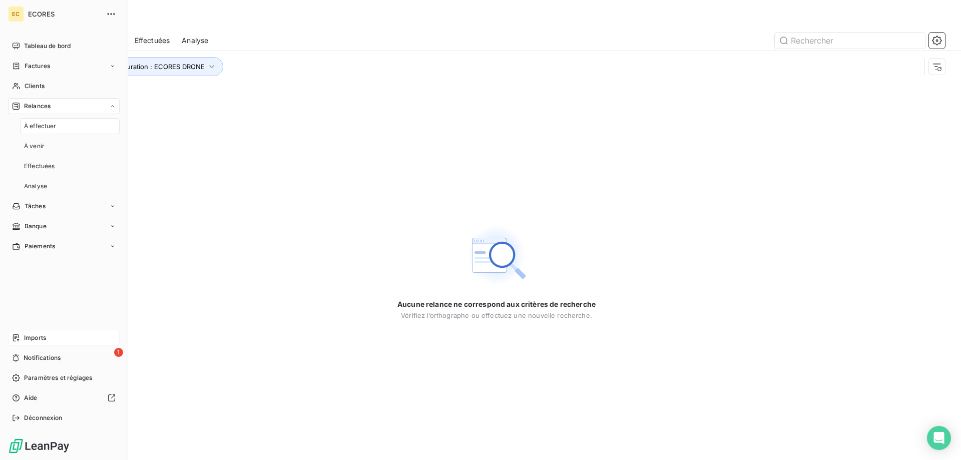
click at [34, 124] on span "À effectuer" at bounding box center [40, 126] width 33 height 9
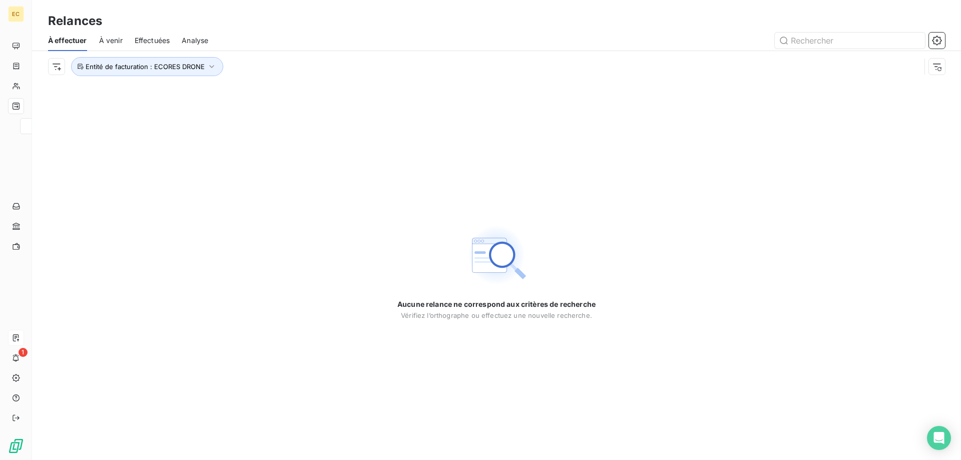
click at [181, 133] on div "Aucune relance ne correspond aux critères de recherche [PERSON_NAME] l’orthogra…" at bounding box center [496, 271] width 929 height 378
click at [209, 66] on icon "button" at bounding box center [211, 66] width 5 height 3
click at [326, 91] on icon "button" at bounding box center [325, 93] width 10 height 10
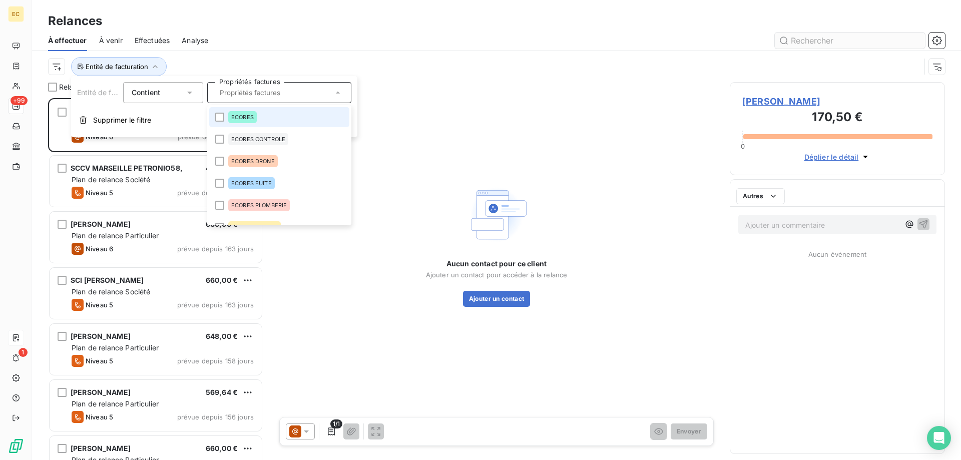
scroll to position [362, 215]
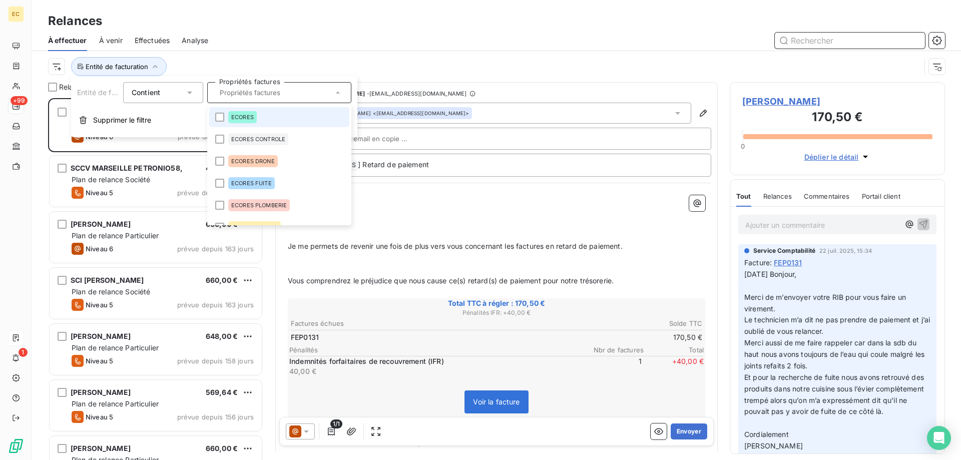
click at [794, 39] on input "text" at bounding box center [850, 41] width 150 height 16
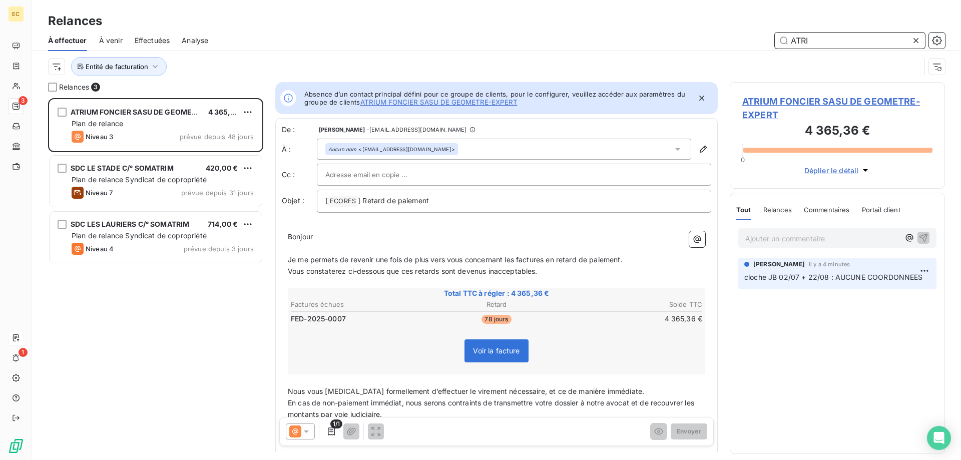
scroll to position [362, 215]
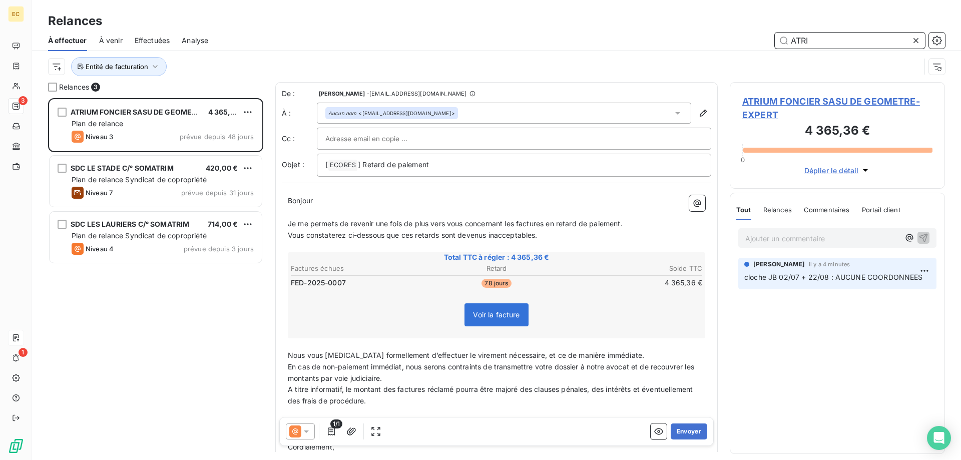
type input "ATRI"
click at [309, 431] on icon at bounding box center [306, 432] width 10 height 10
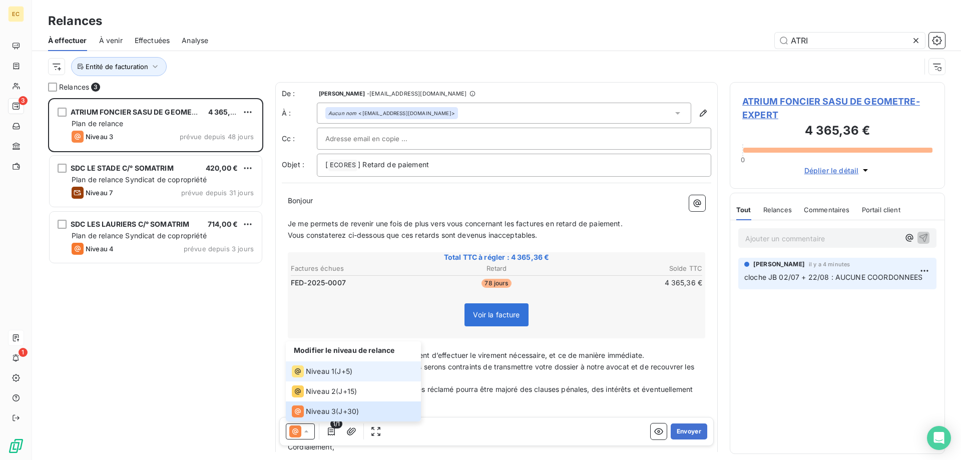
click at [315, 380] on li "Niveau 1 ( J+5 )" at bounding box center [353, 371] width 135 height 20
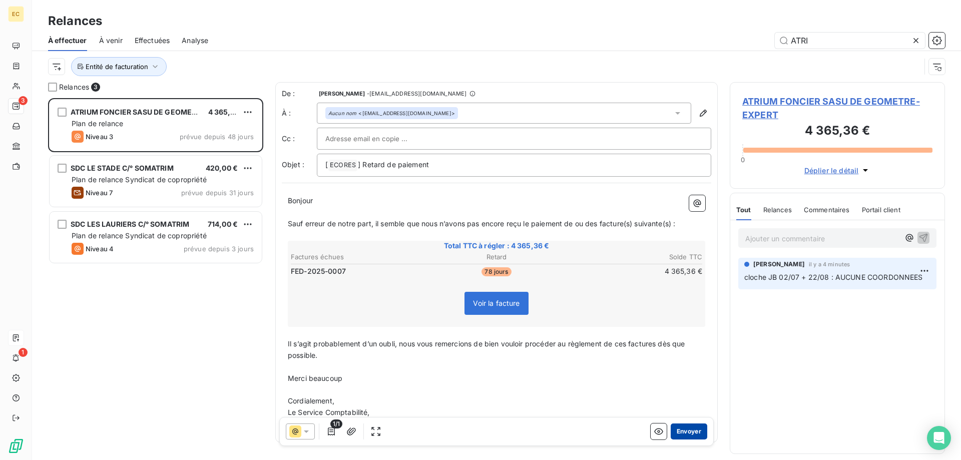
click at [691, 430] on button "Envoyer" at bounding box center [689, 432] width 37 height 16
